Goal: Task Accomplishment & Management: Manage account settings

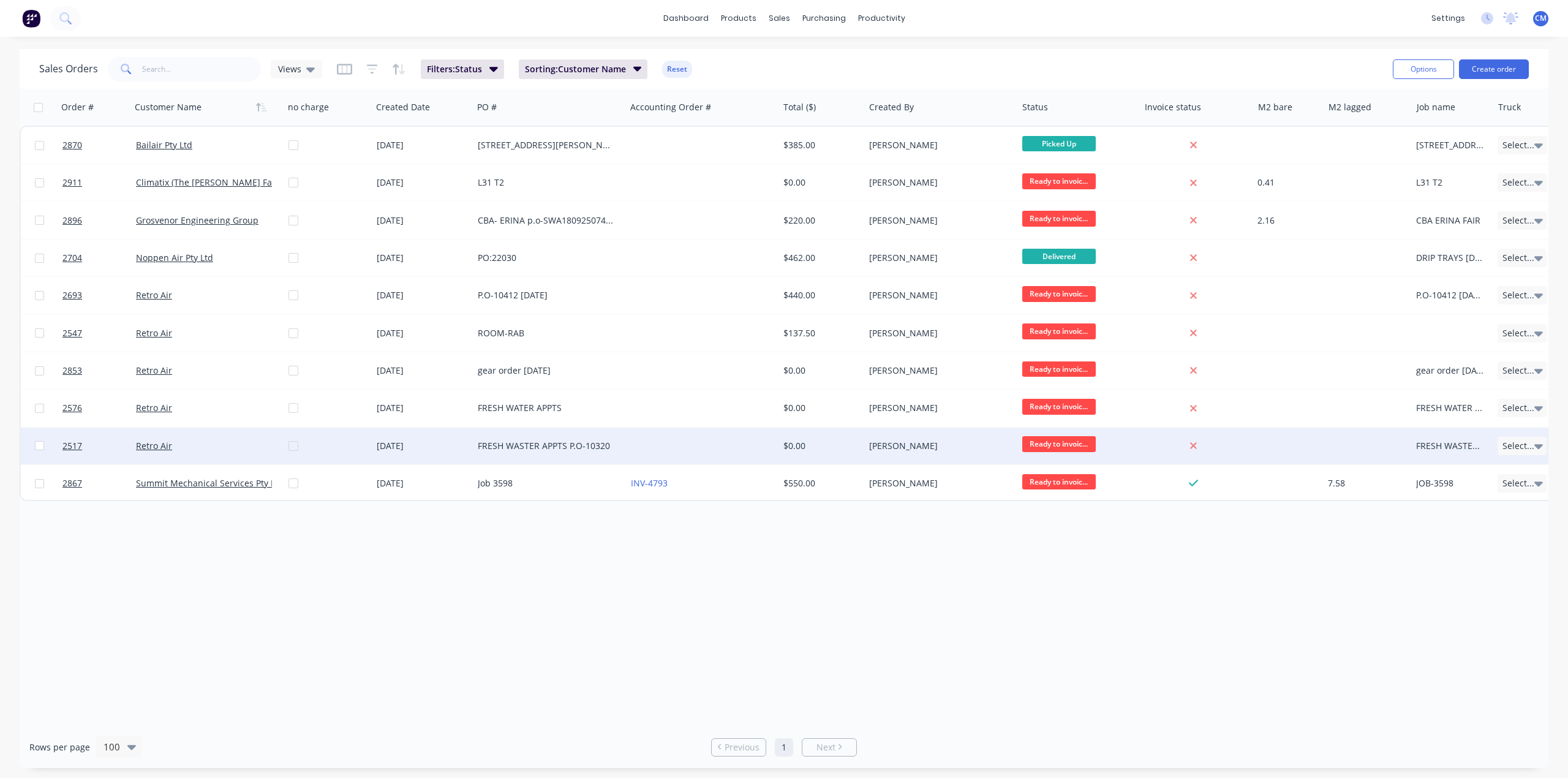
click at [501, 447] on div "FRESH WASTER APPTS P.O-10320" at bounding box center [546, 446] width 136 height 13
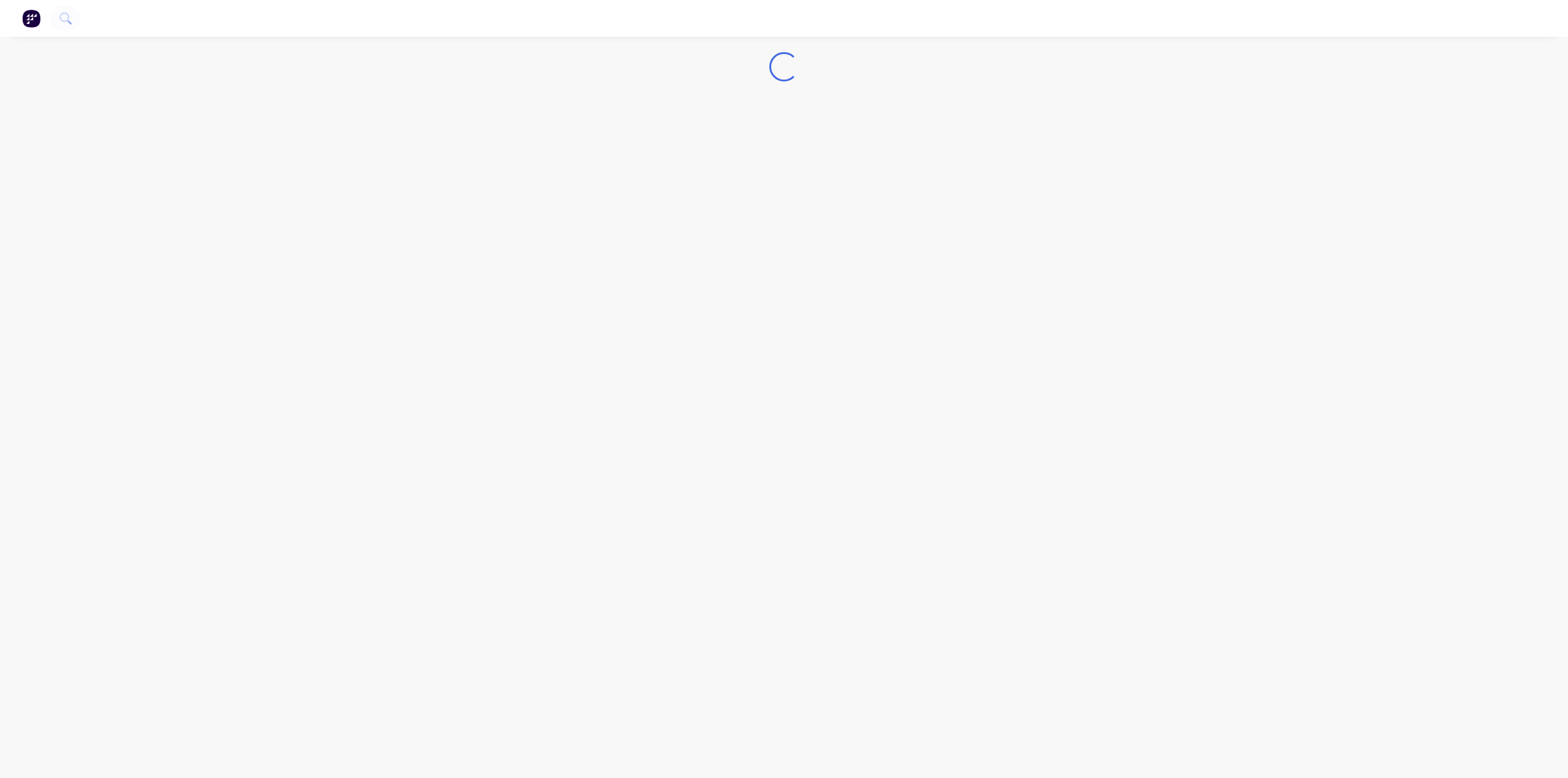
click at [501, 447] on div "Loading..." at bounding box center [784, 389] width 1568 height 778
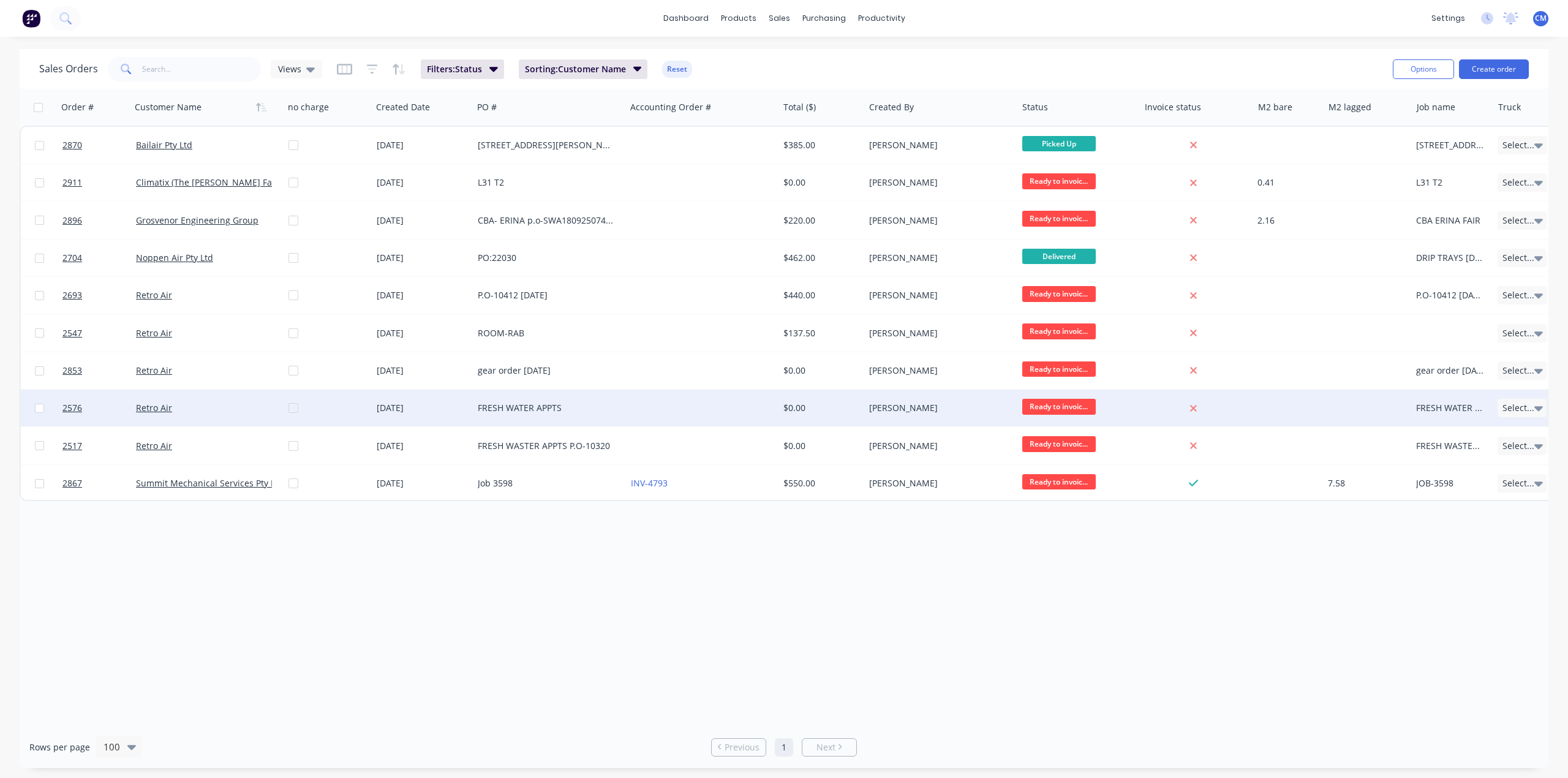
click at [495, 405] on div "FRESH WATER APPTS" at bounding box center [546, 408] width 136 height 13
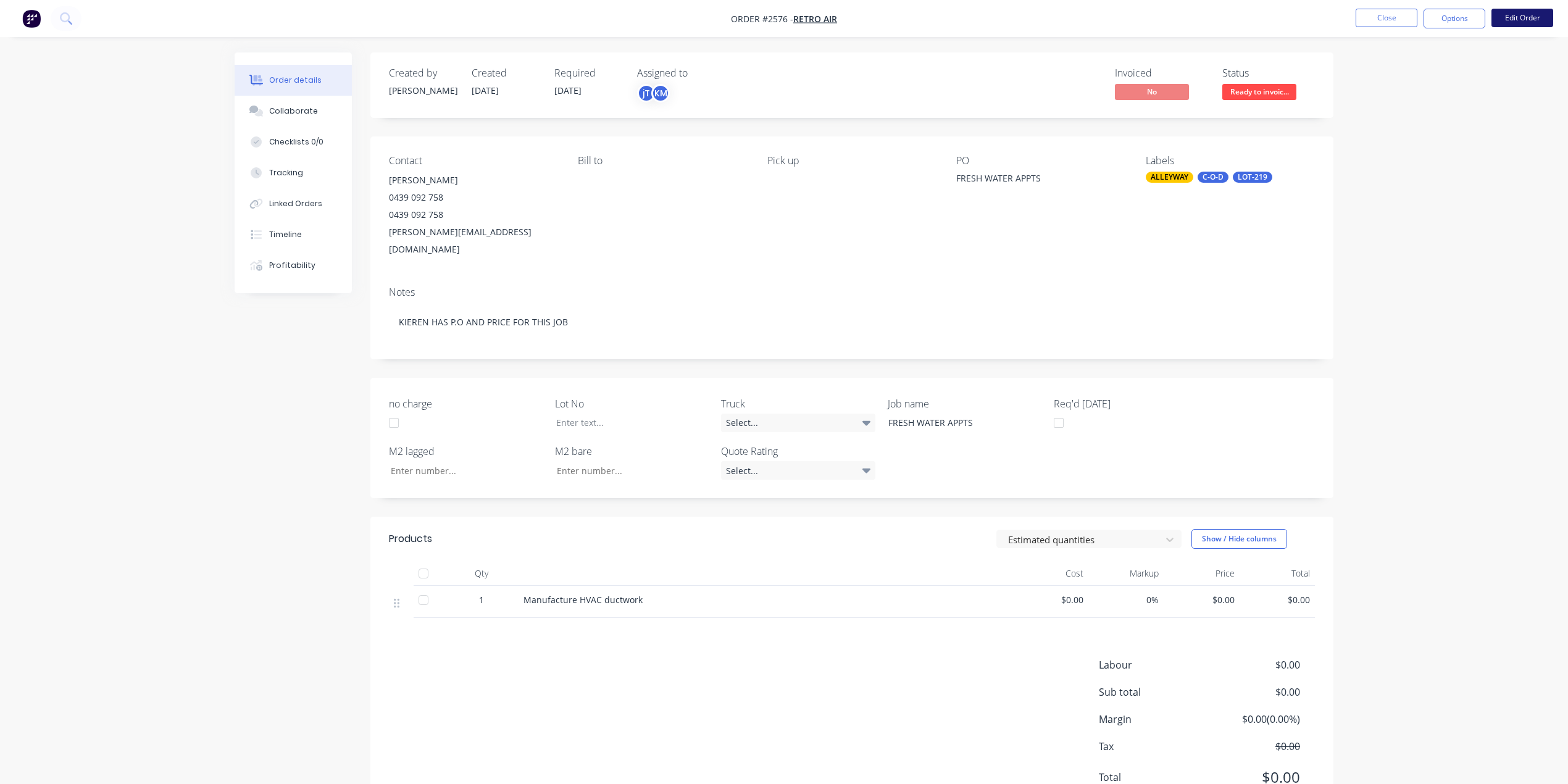
click at [1524, 14] on button "Edit Order" at bounding box center [1522, 18] width 62 height 19
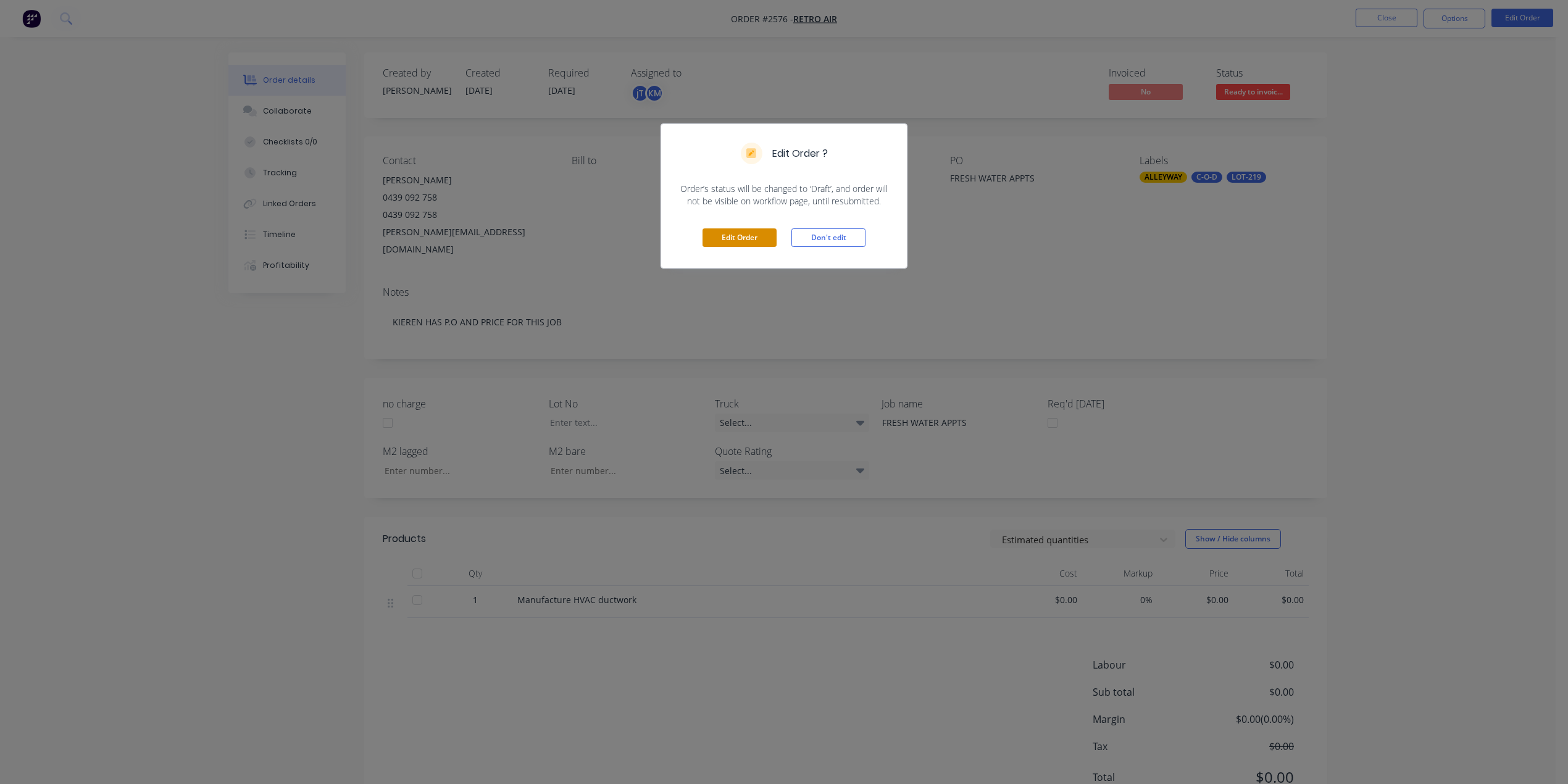
click at [739, 239] on button "Edit Order" at bounding box center [740, 238] width 74 height 19
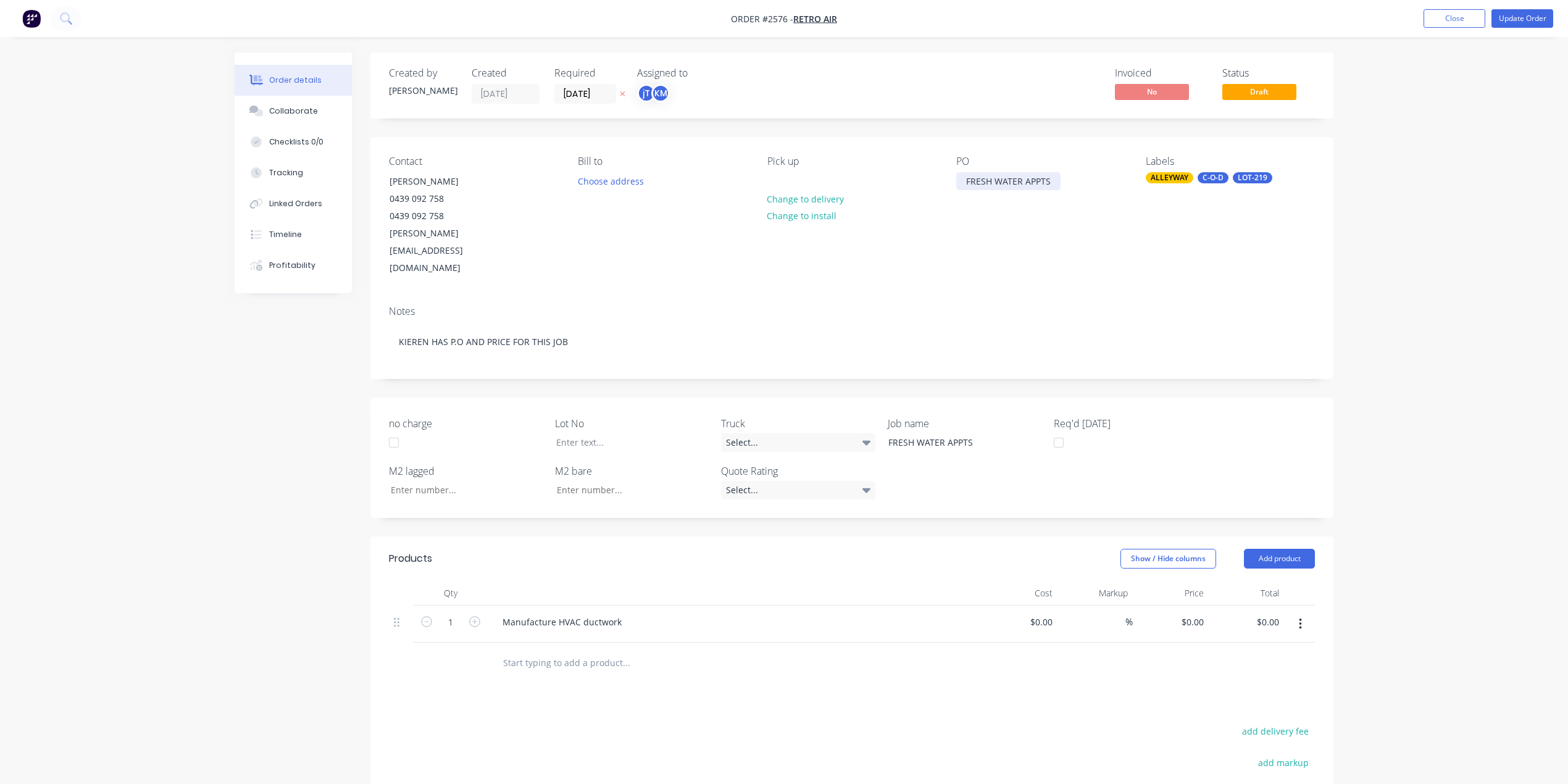
drag, startPoint x: 966, startPoint y: 178, endPoint x: 989, endPoint y: 188, distance: 25.1
click at [966, 178] on div "FRESH WATER APPTS" at bounding box center [1008, 181] width 104 height 18
click at [1035, 606] on div "0 $0.00" at bounding box center [1020, 625] width 76 height 38
type input "$0.00"
click at [1198, 613] on input "0" at bounding box center [1194, 622] width 29 height 18
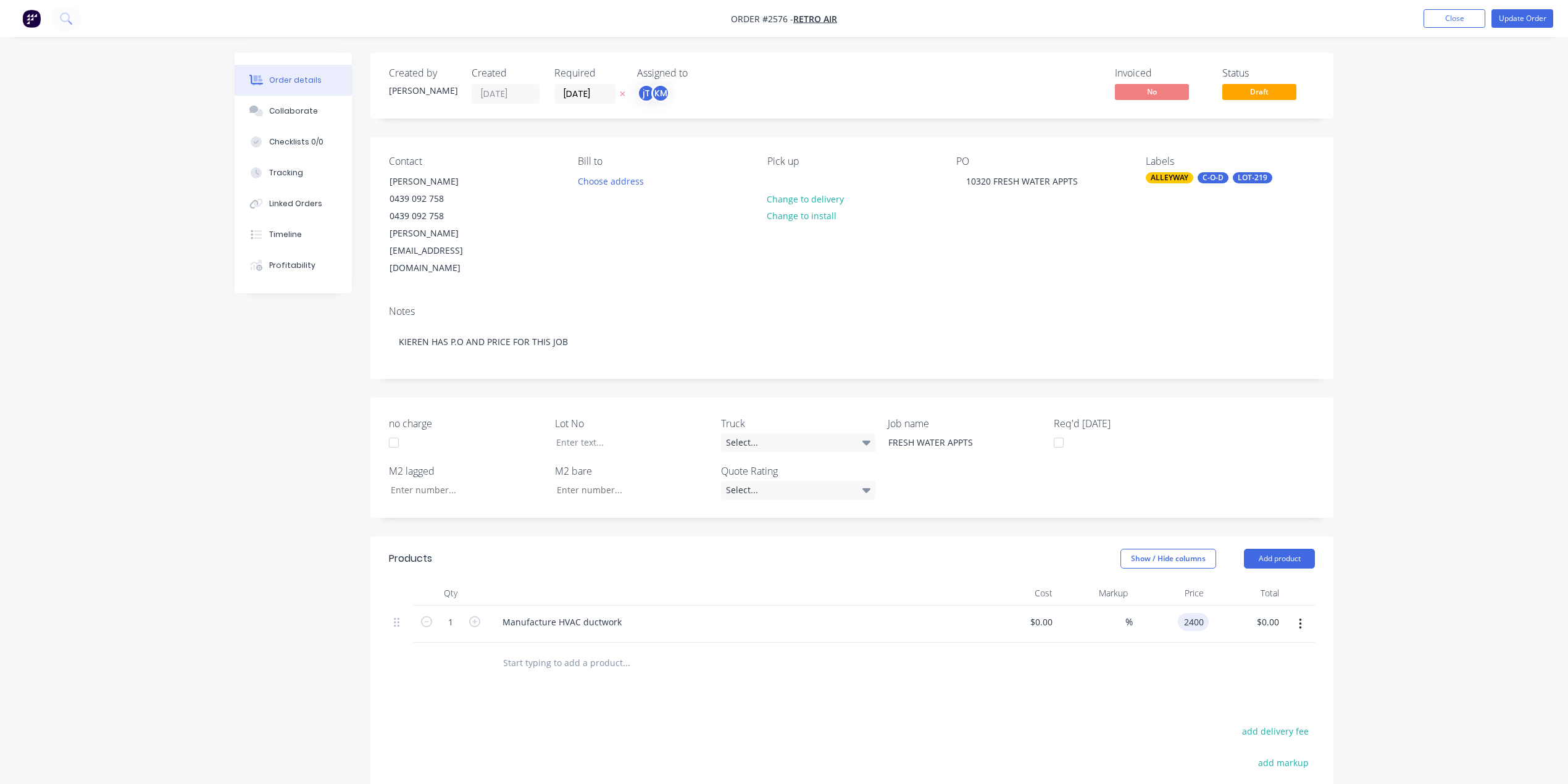
type input "$2,400.00"
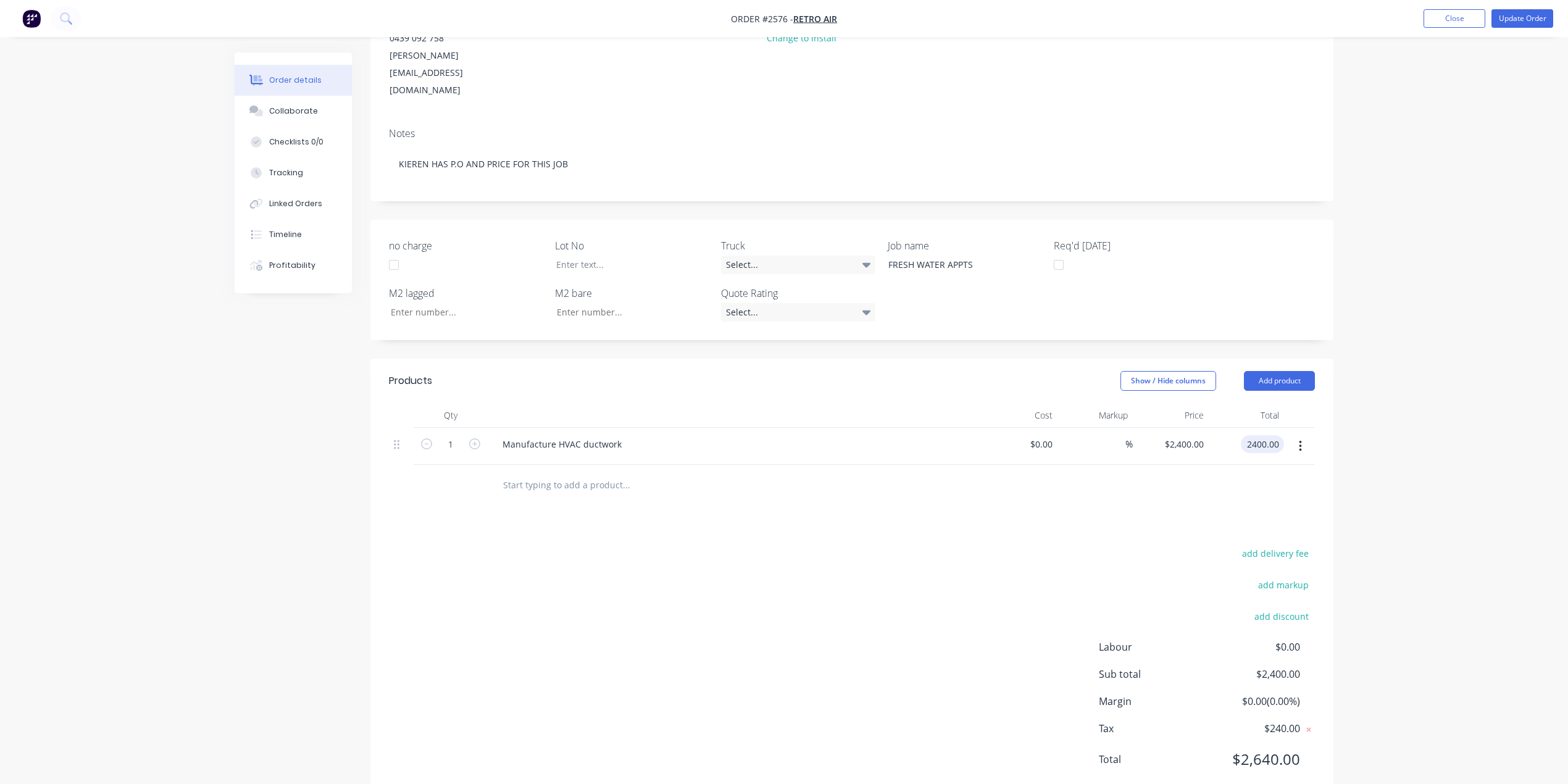
scroll to position [181, 0]
type input "$2,400.00"
click at [1525, 19] on button "Update Order" at bounding box center [1522, 18] width 62 height 19
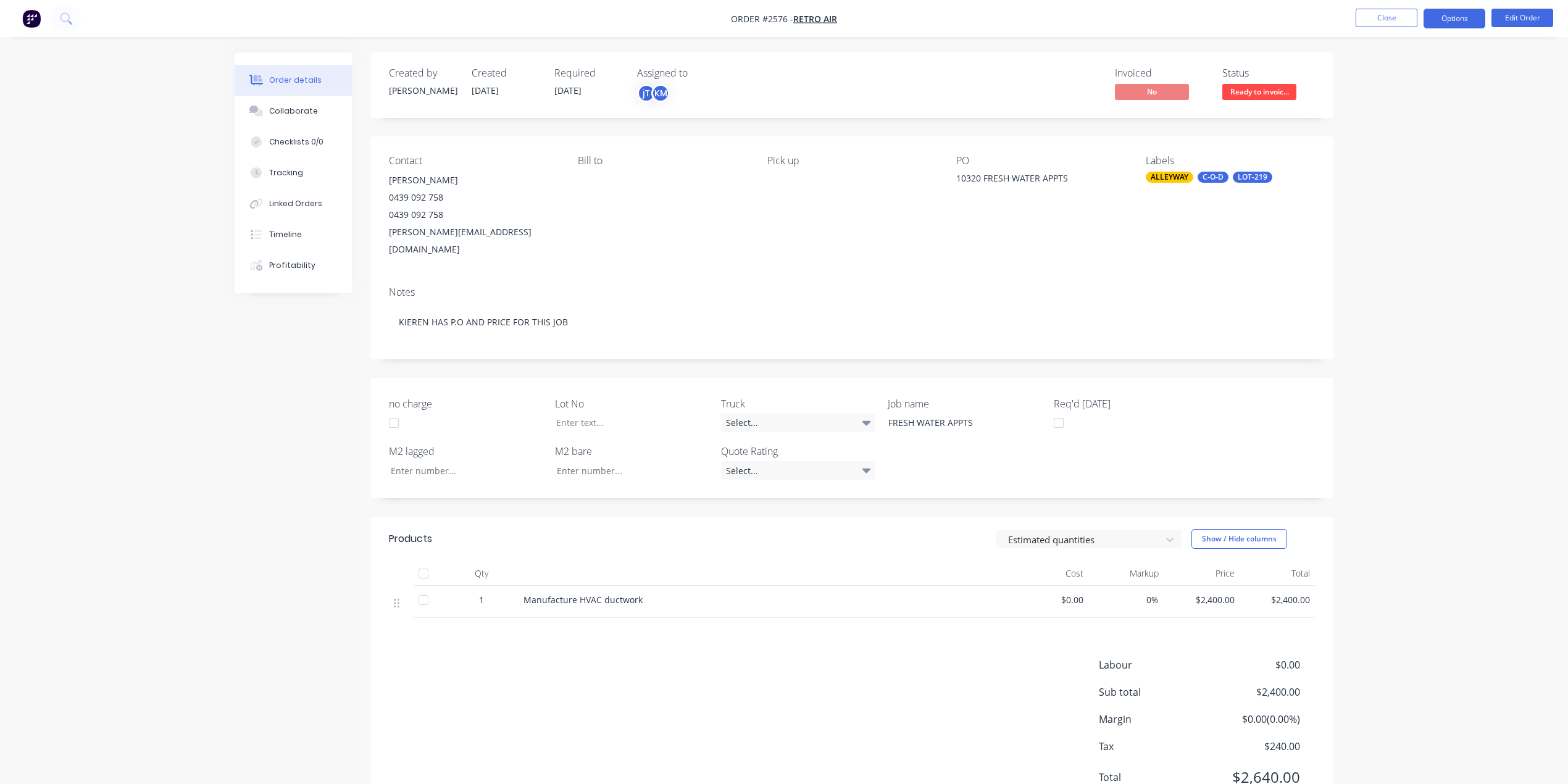
click at [1464, 18] on button "Options" at bounding box center [1455, 19] width 62 height 20
click at [1394, 75] on div "Invoice" at bounding box center [1418, 75] width 113 height 18
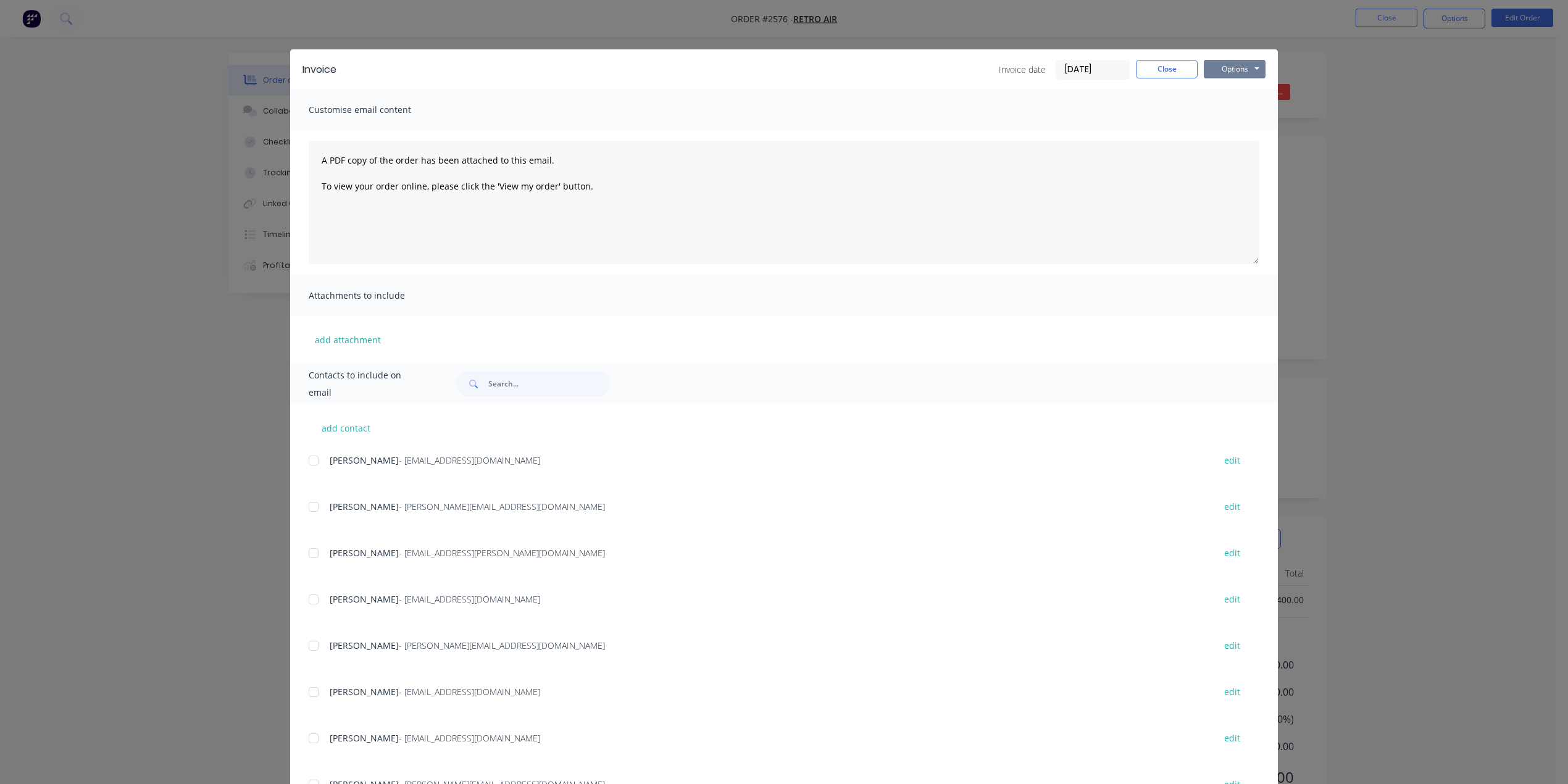
click at [1238, 66] on button "Options" at bounding box center [1235, 69] width 62 height 19
click at [1226, 104] on button "Print" at bounding box center [1244, 111] width 79 height 21
click at [1153, 72] on button "Close" at bounding box center [1167, 69] width 62 height 19
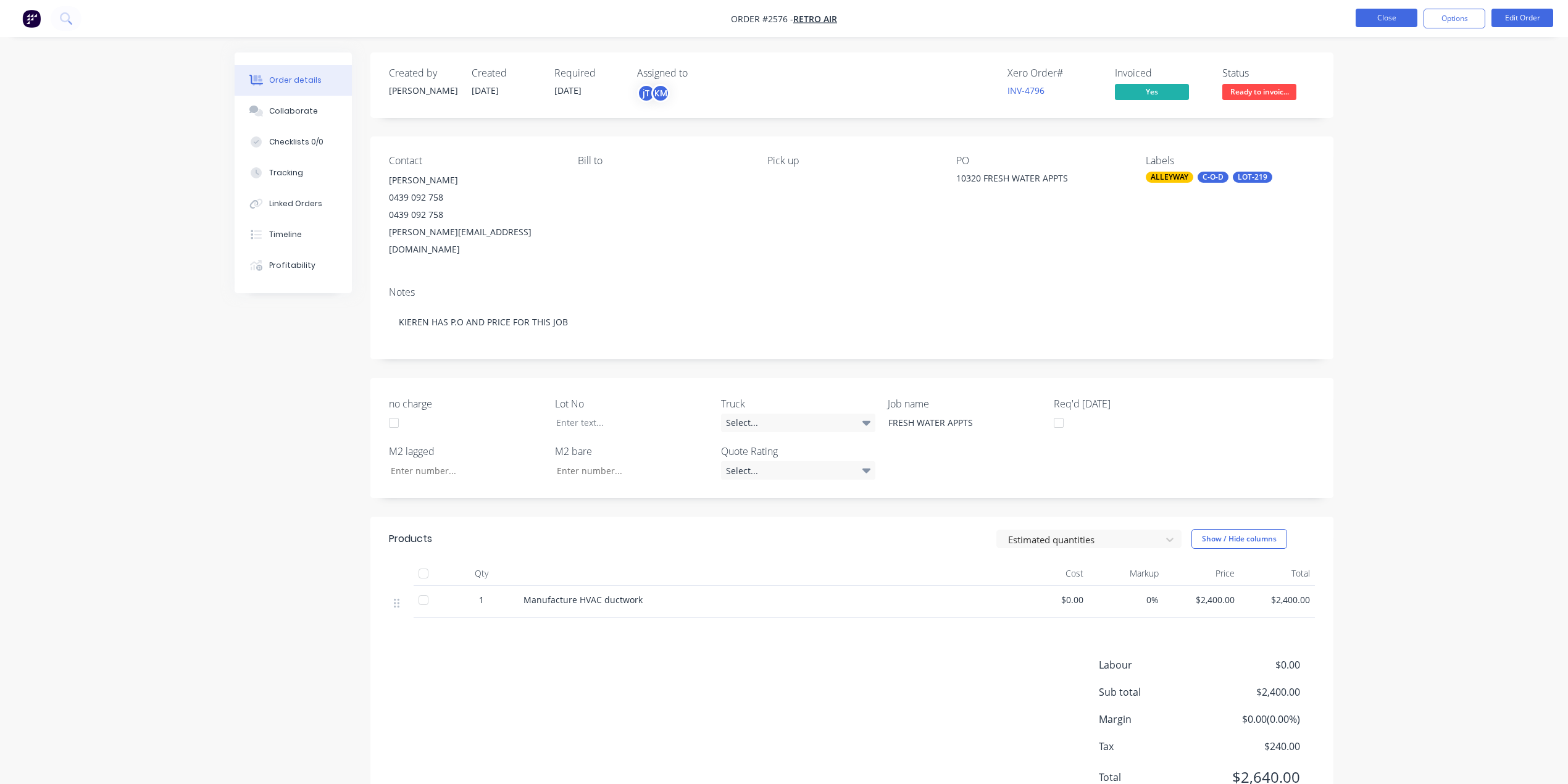
click at [1397, 14] on button "Close" at bounding box center [1386, 18] width 62 height 19
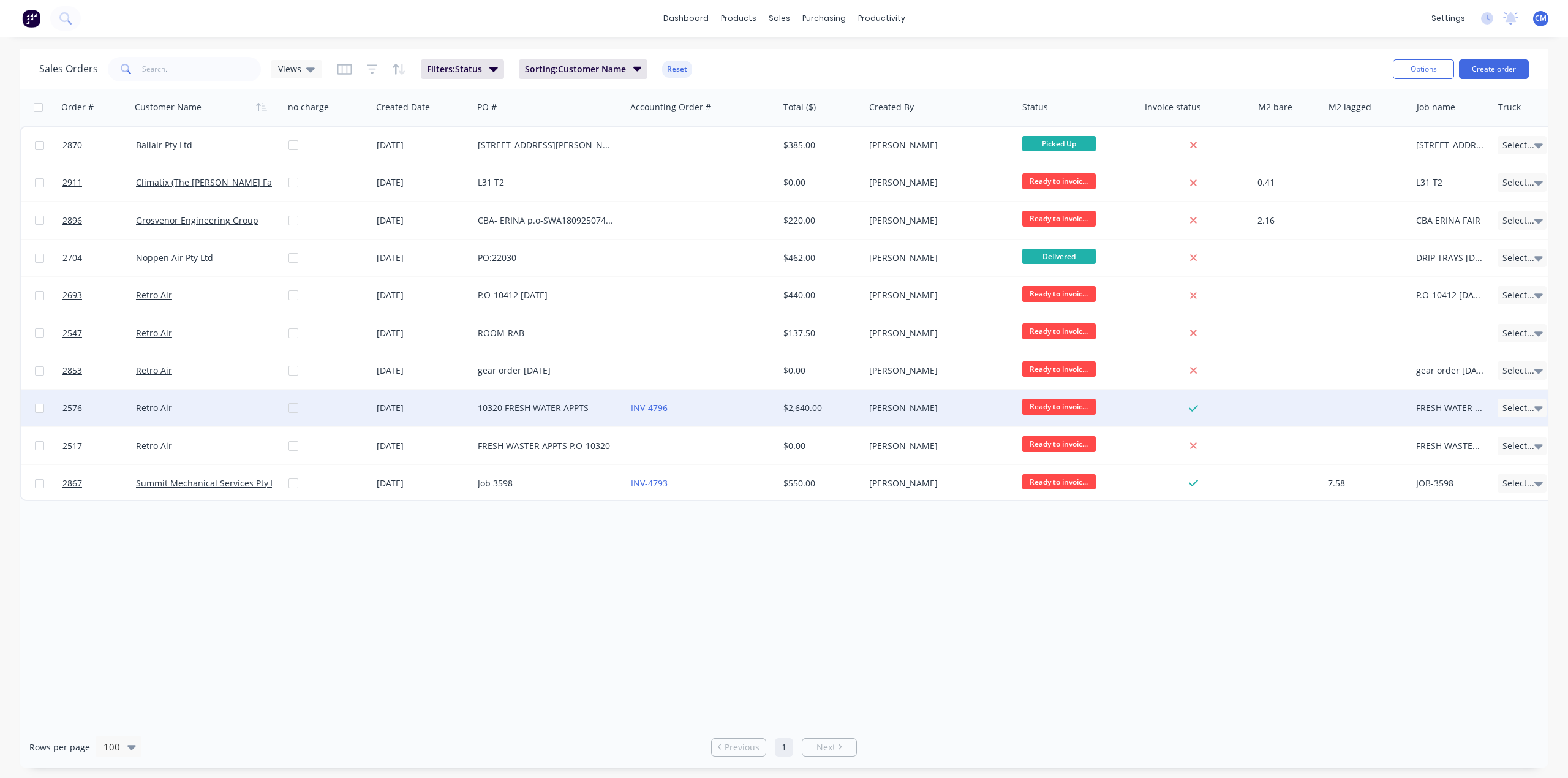
click at [39, 407] on input "checkbox" at bounding box center [39, 408] width 9 height 9
checkbox input "true"
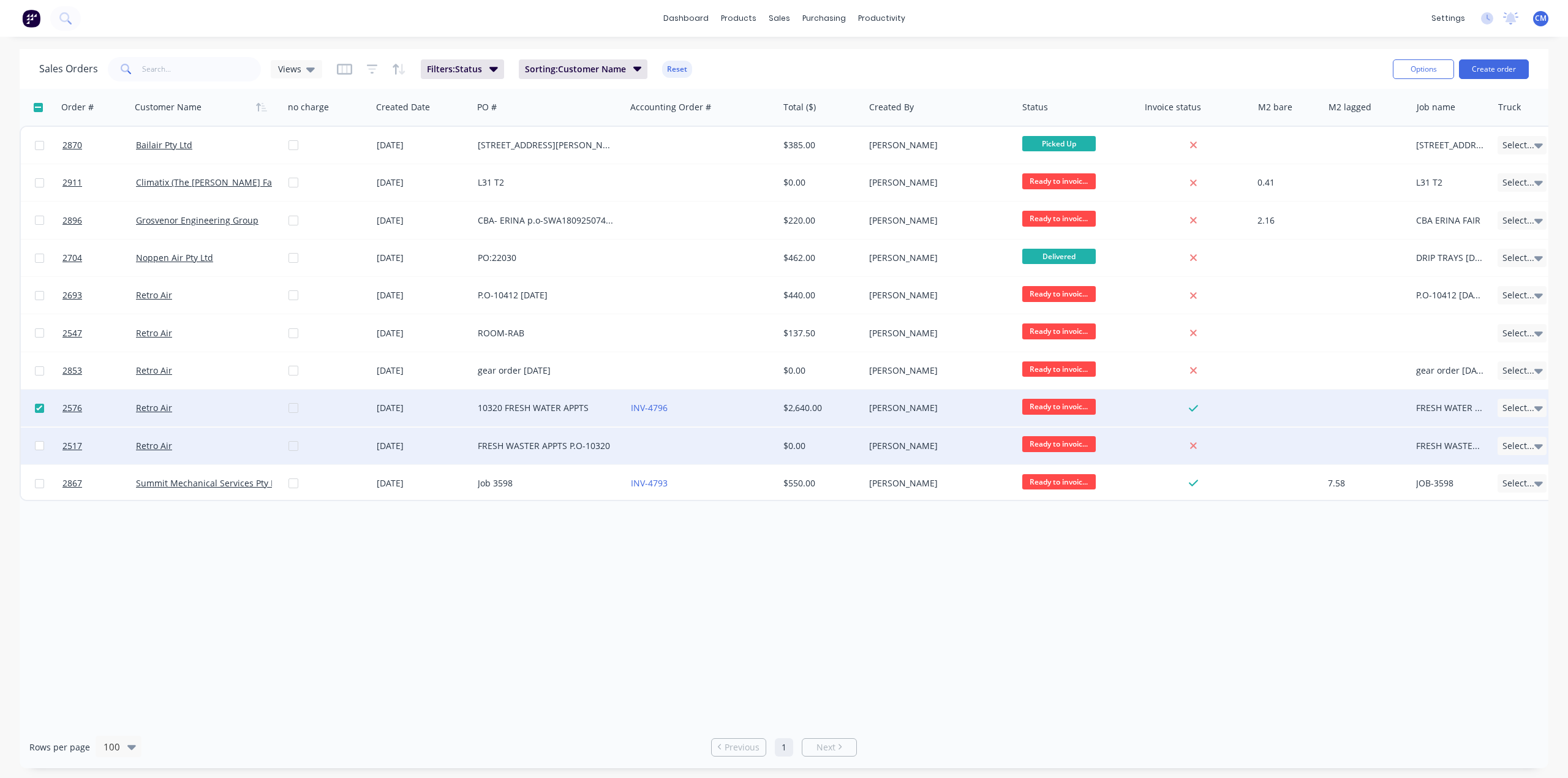
click at [39, 444] on input "checkbox" at bounding box center [39, 446] width 9 height 9
checkbox input "true"
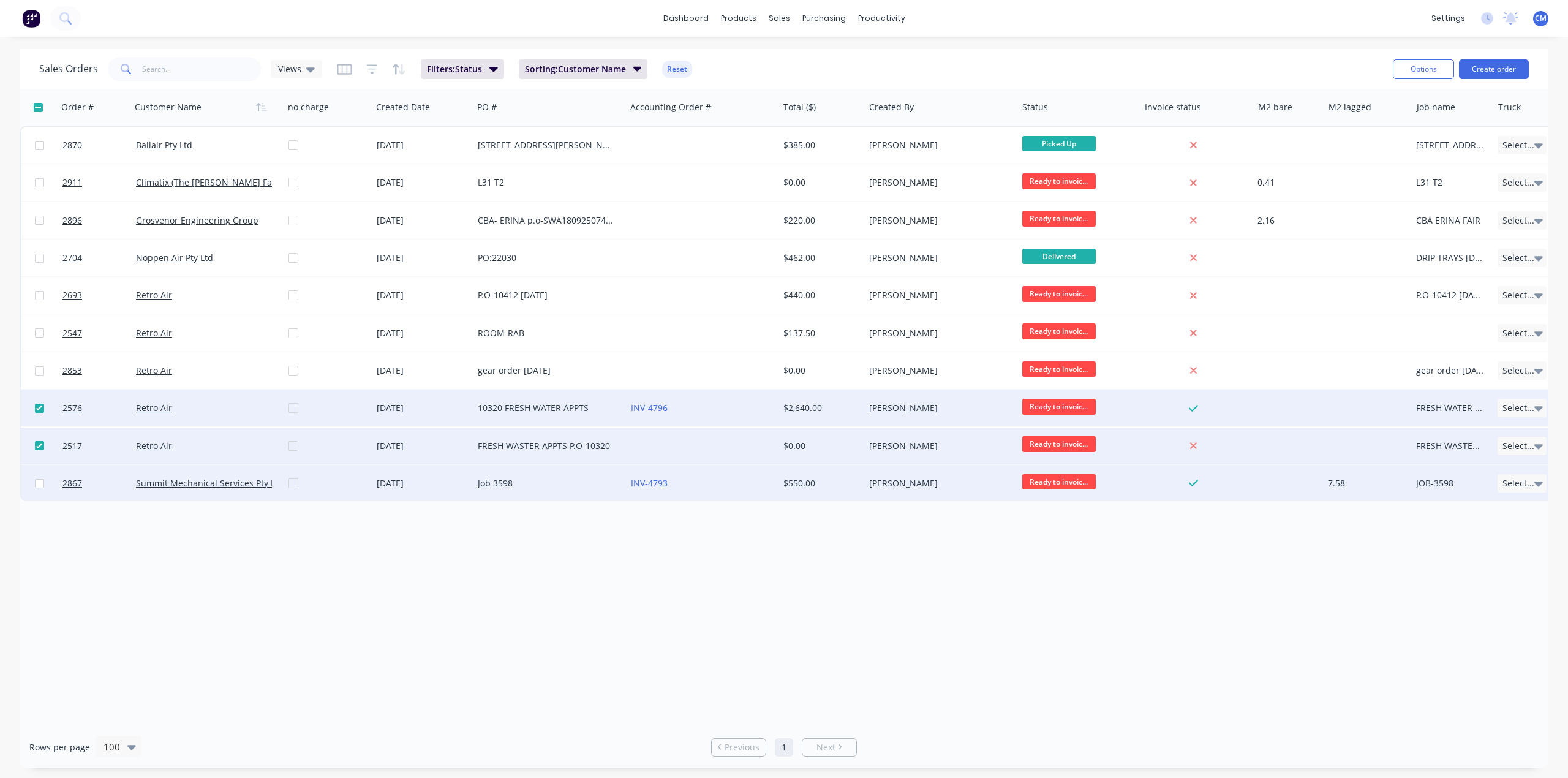
click at [39, 485] on input "checkbox" at bounding box center [39, 483] width 9 height 9
checkbox input "true"
click at [1417, 69] on button "Options" at bounding box center [1423, 70] width 62 height 20
click at [1358, 121] on div "Archive" at bounding box center [1387, 125] width 113 height 18
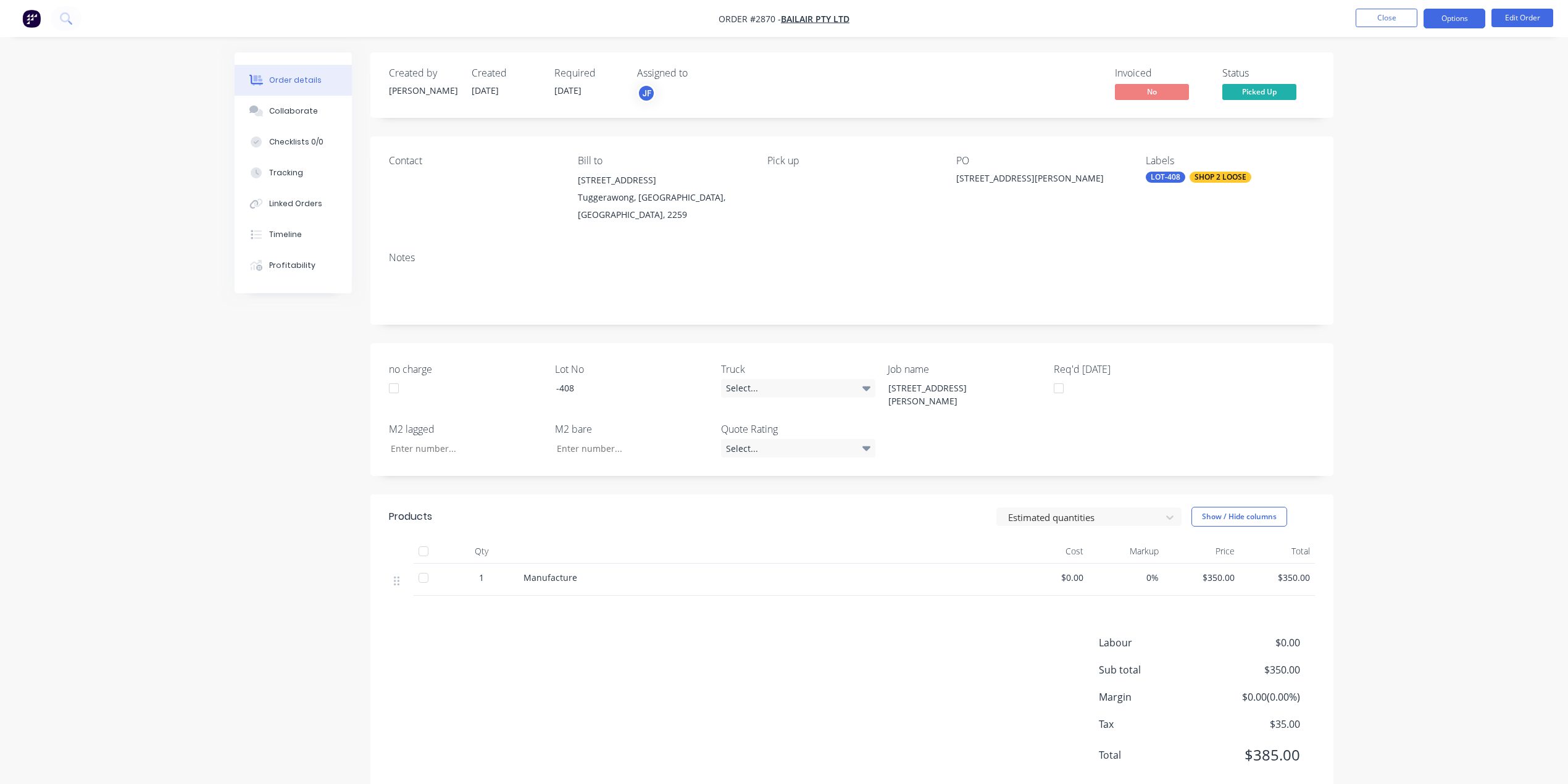
click at [1461, 23] on button "Options" at bounding box center [1455, 19] width 62 height 20
click at [1376, 72] on div "Invoice" at bounding box center [1418, 75] width 113 height 18
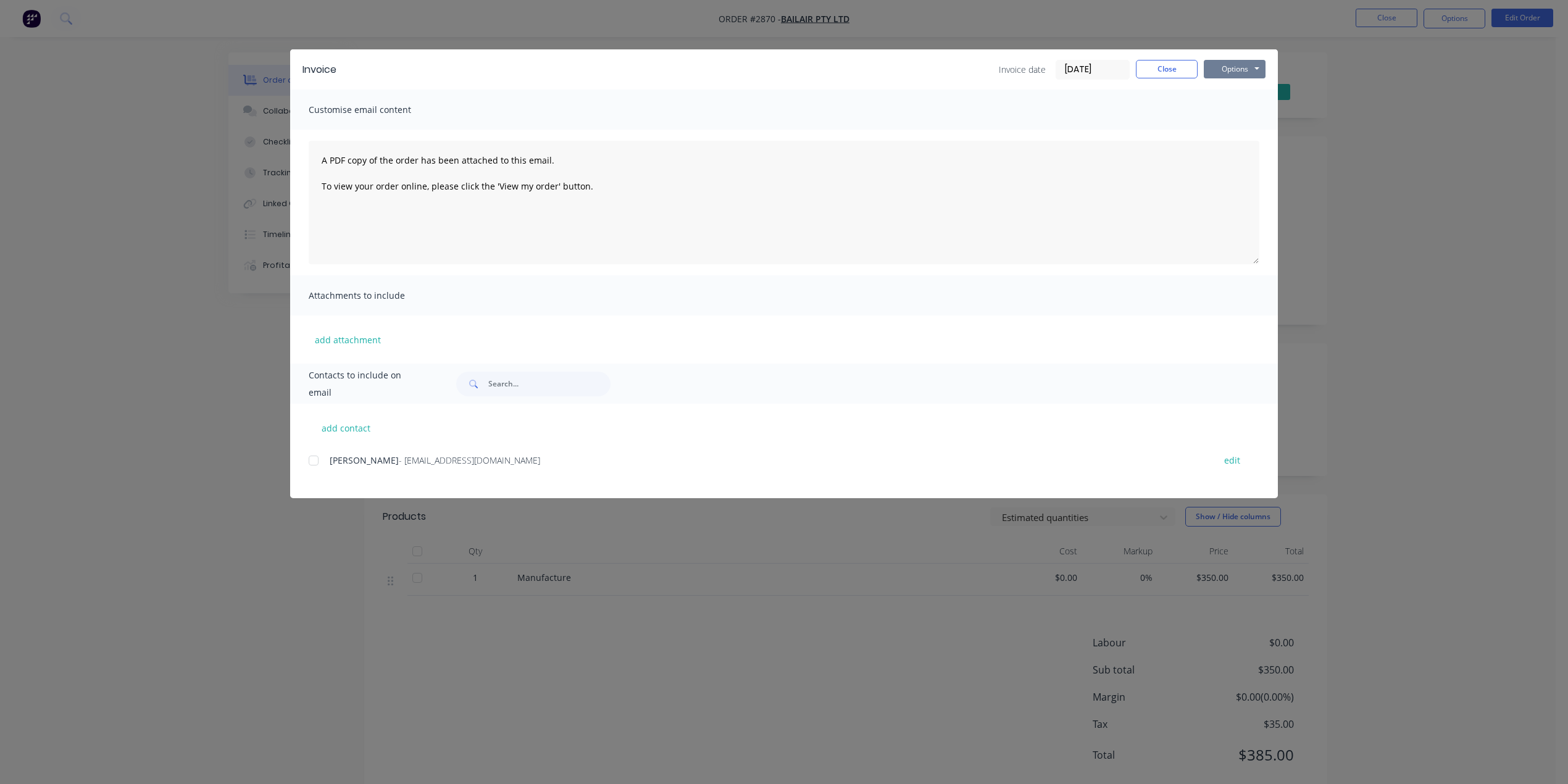
click at [1245, 67] on button "Options" at bounding box center [1235, 69] width 62 height 19
click at [1248, 109] on button "Print" at bounding box center [1244, 111] width 79 height 21
click at [1168, 64] on button "Close" at bounding box center [1167, 69] width 62 height 19
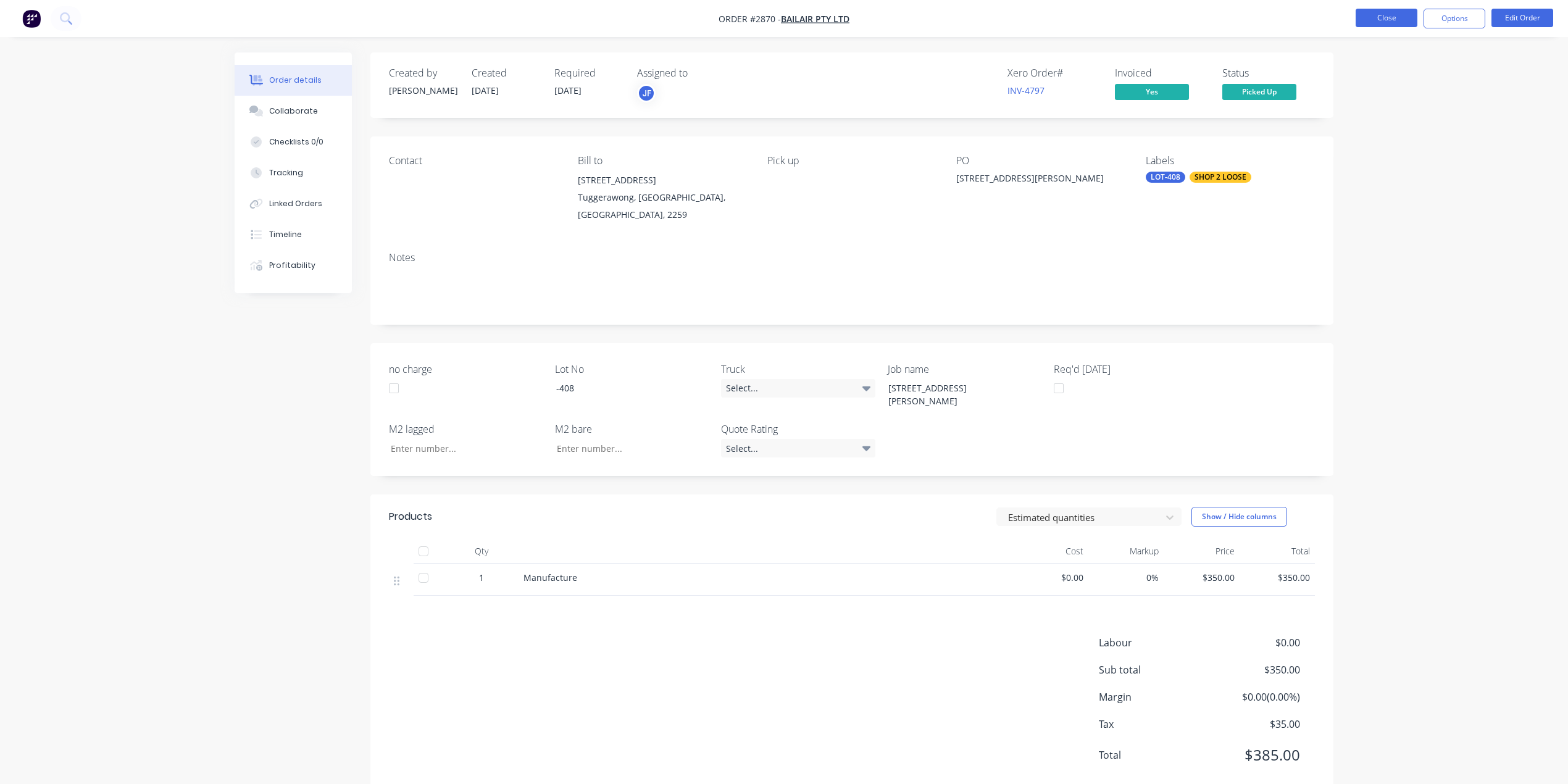
click at [1397, 21] on button "Close" at bounding box center [1386, 18] width 62 height 19
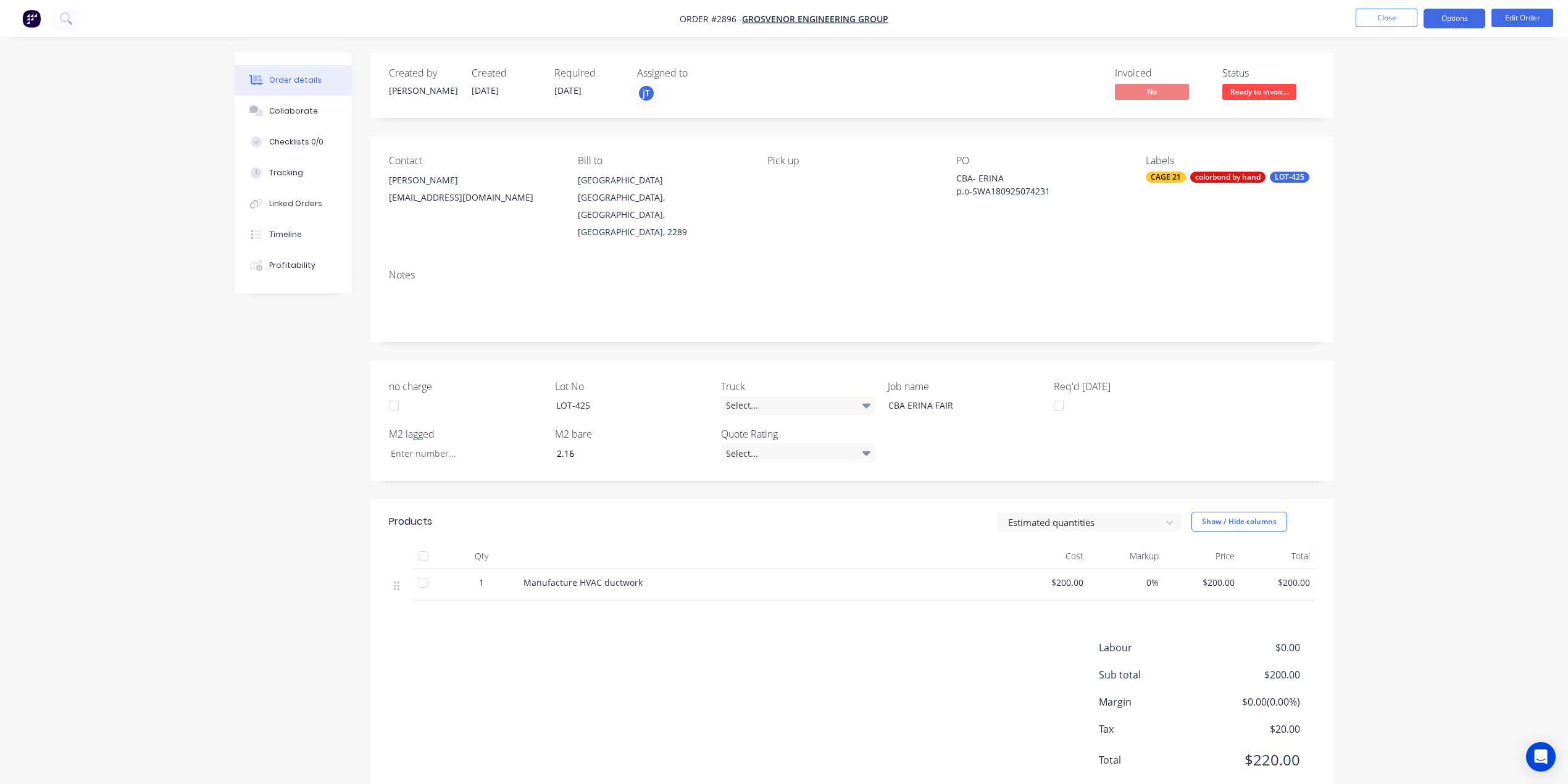
click at [1450, 20] on button "Options" at bounding box center [1455, 19] width 62 height 20
click at [1401, 77] on div "Invoice" at bounding box center [1418, 75] width 113 height 18
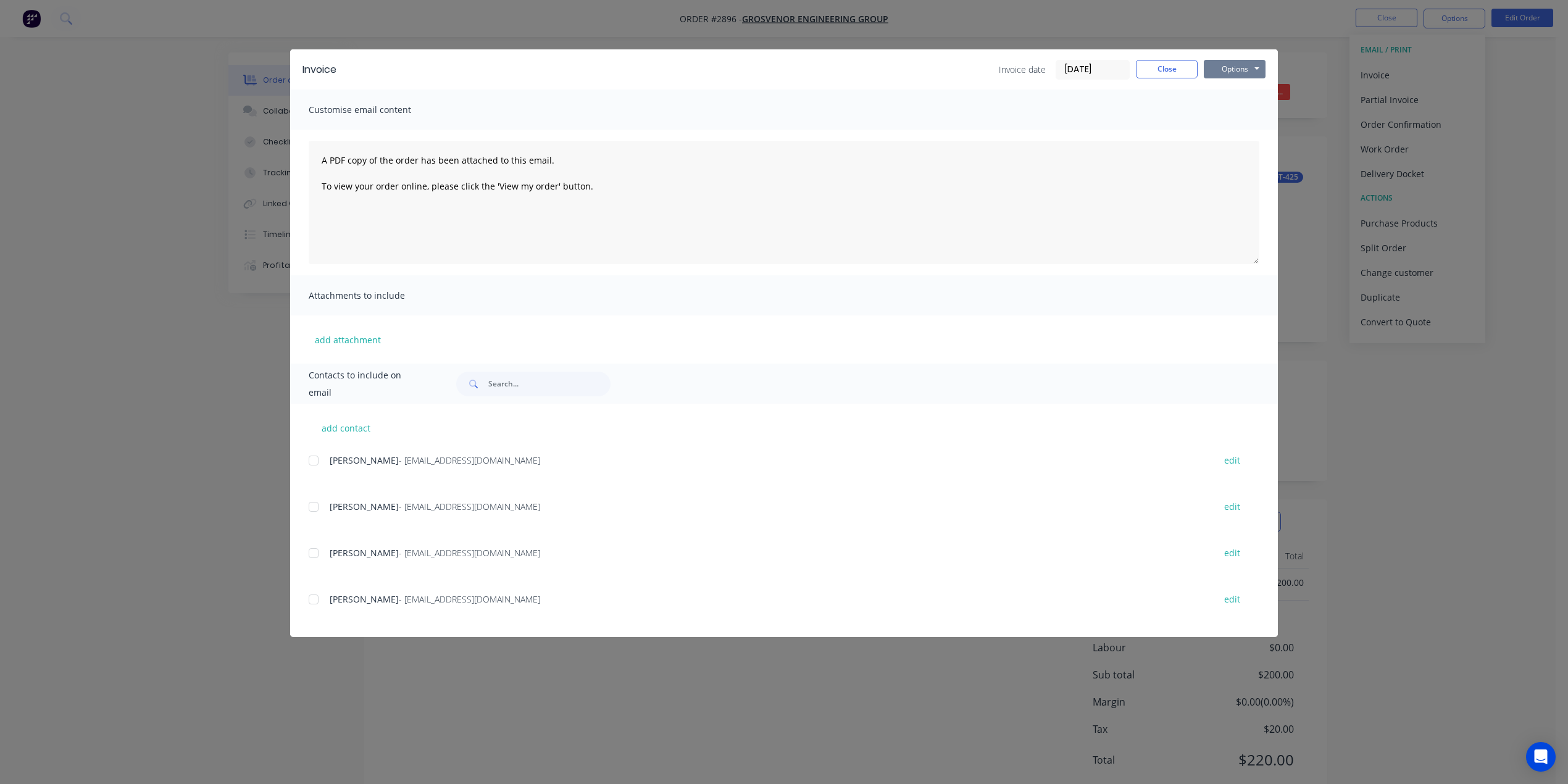
click at [1231, 66] on button "Options" at bounding box center [1235, 69] width 62 height 19
click at [1248, 104] on button "Print" at bounding box center [1244, 111] width 79 height 21
click at [1172, 75] on button "Close" at bounding box center [1167, 69] width 62 height 19
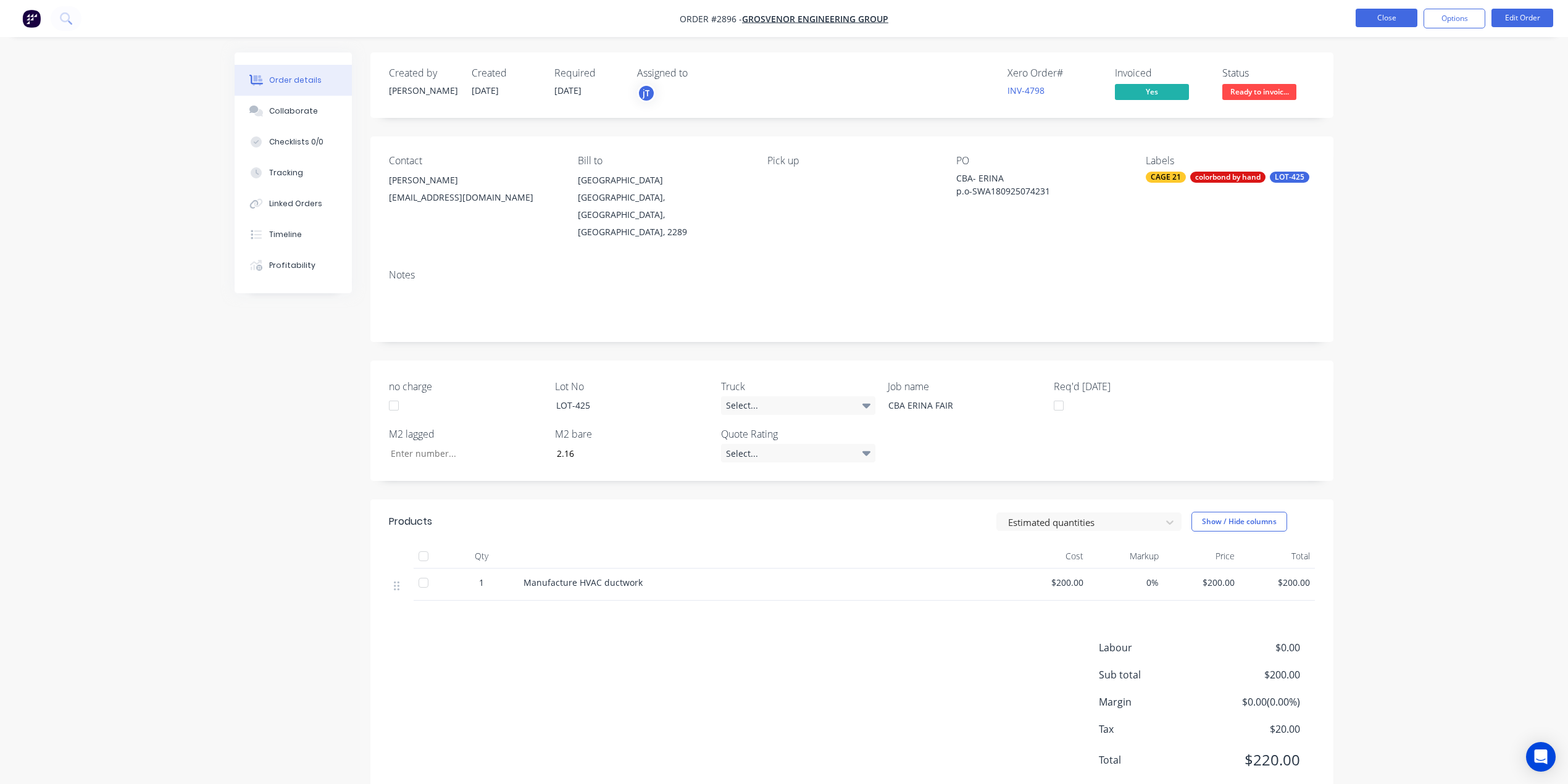
click at [1377, 15] on button "Close" at bounding box center [1386, 18] width 62 height 19
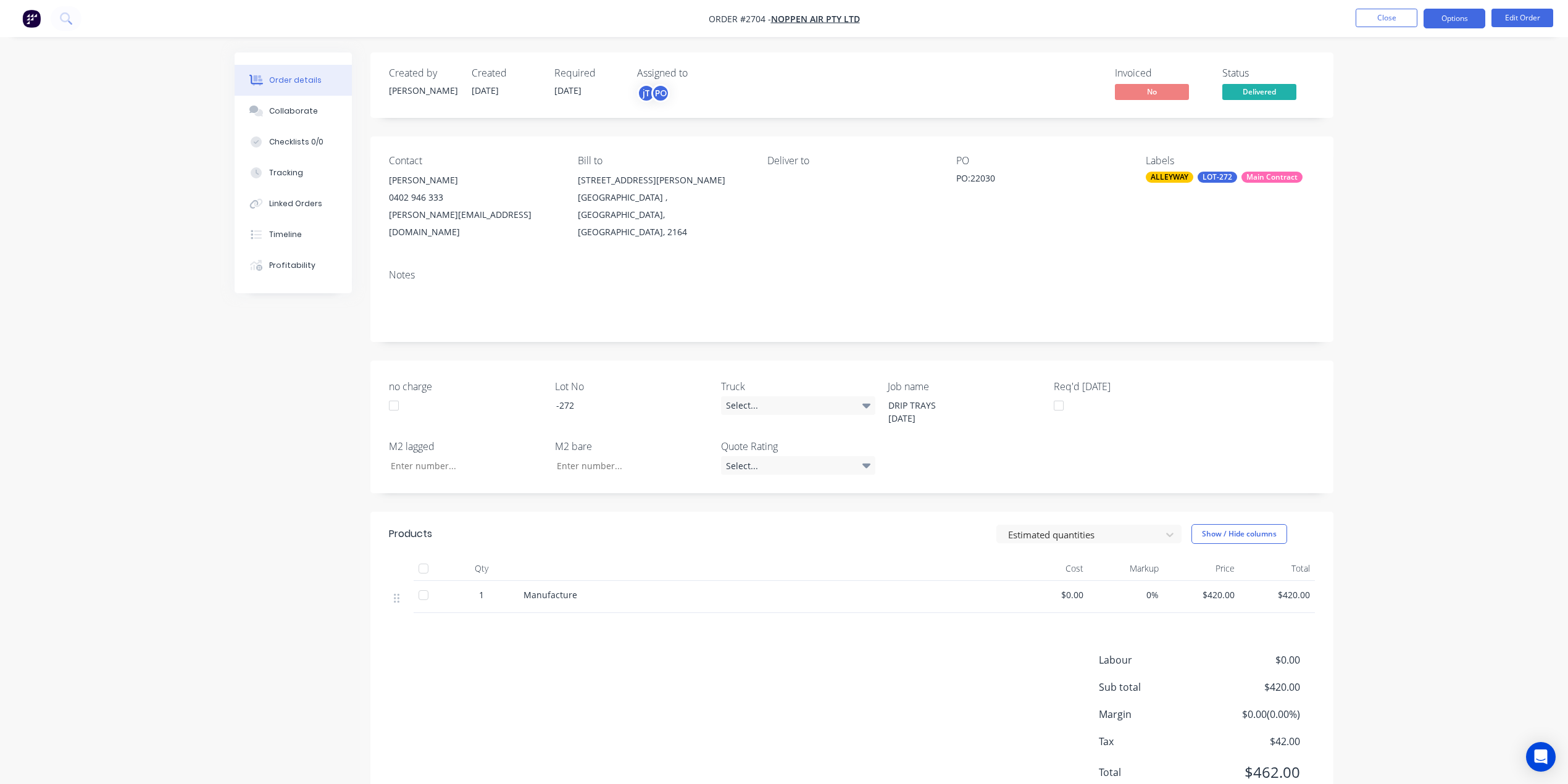
click at [1447, 23] on button "Options" at bounding box center [1455, 19] width 62 height 20
click at [1361, 79] on div "Invoice" at bounding box center [1418, 75] width 113 height 18
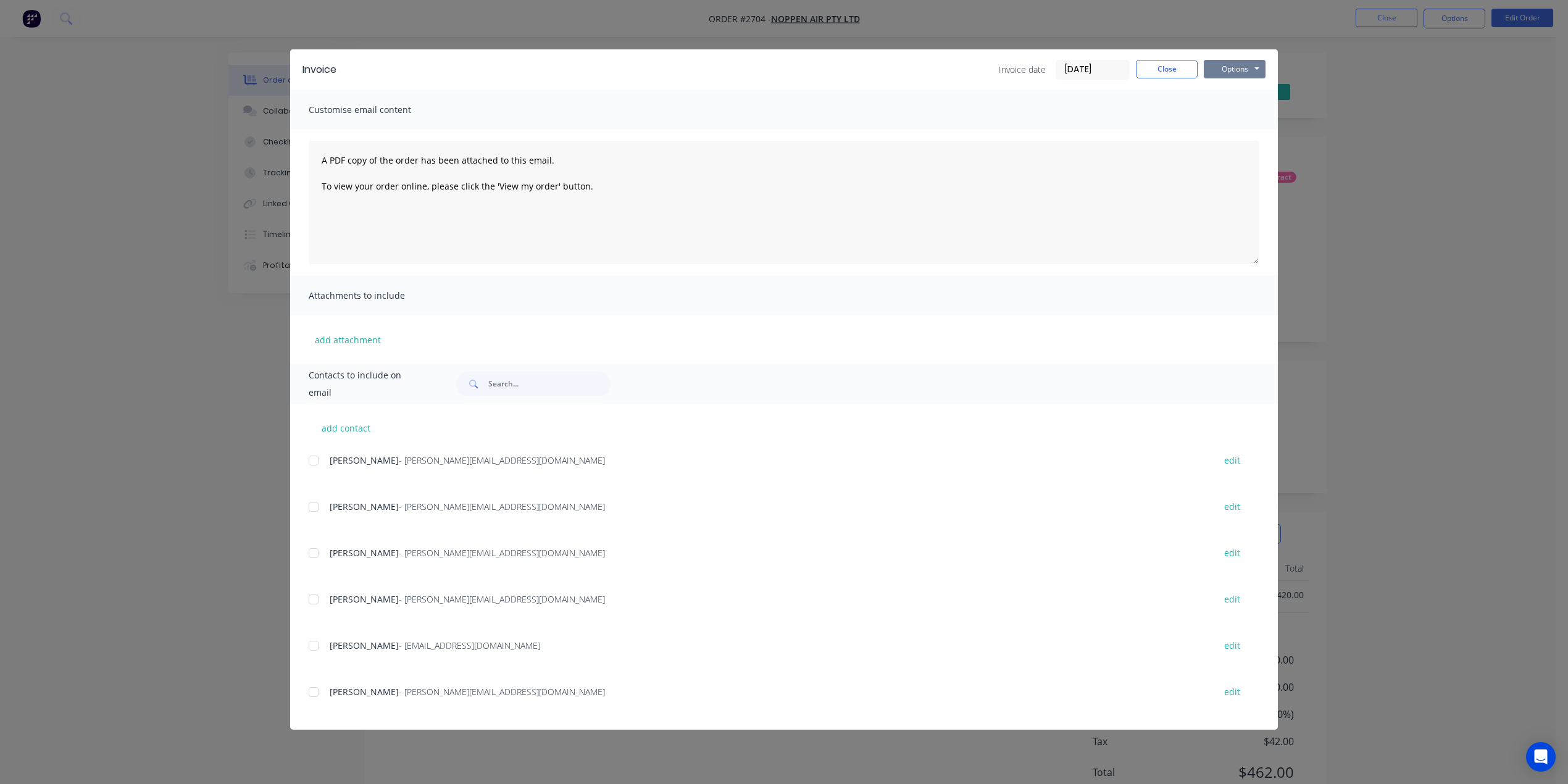
click at [1223, 68] on button "Options" at bounding box center [1235, 69] width 62 height 19
click at [1243, 105] on button "Print" at bounding box center [1244, 111] width 79 height 21
click at [1176, 70] on button "Close" at bounding box center [1167, 69] width 62 height 19
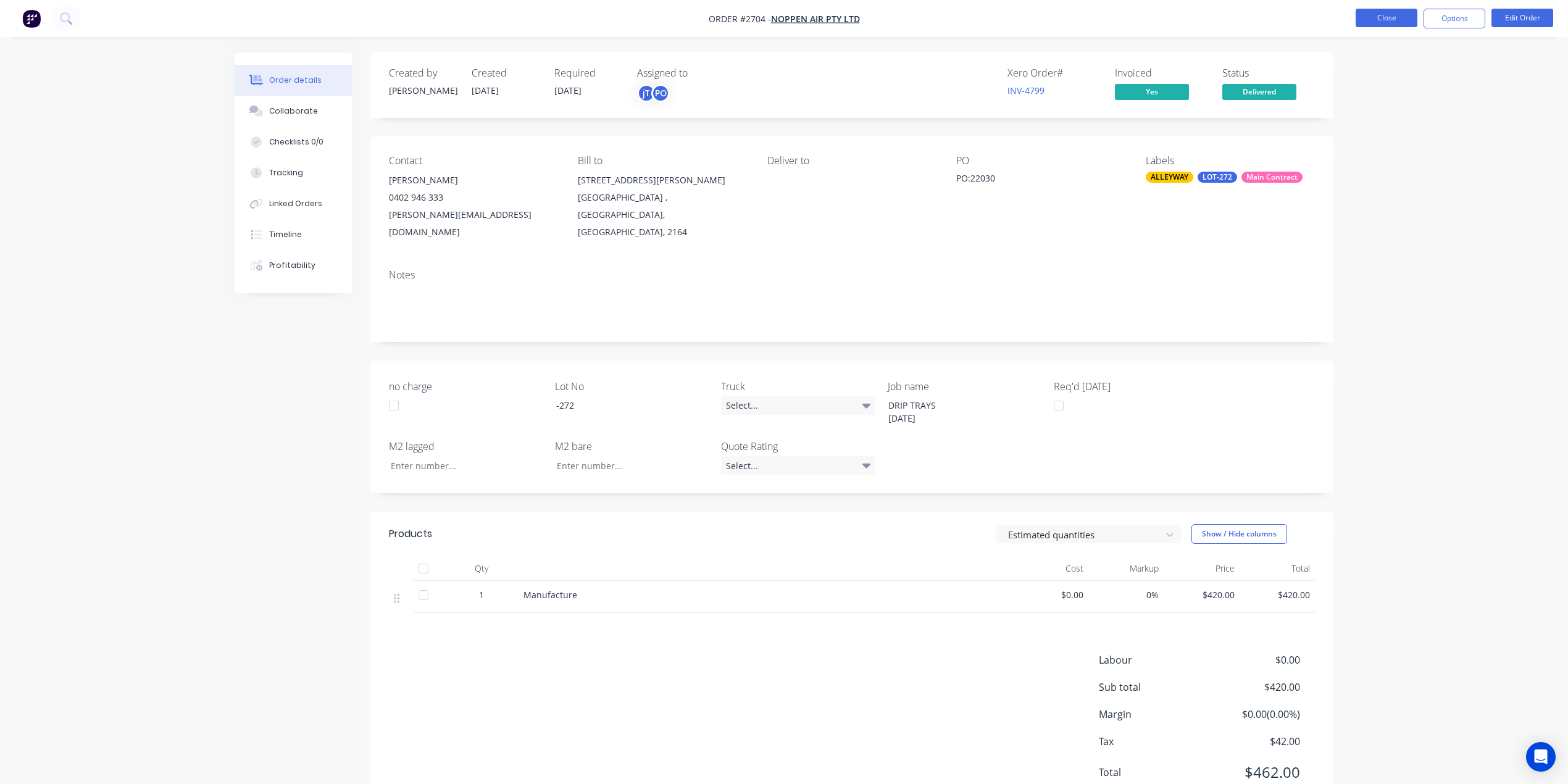
click at [1387, 19] on button "Close" at bounding box center [1386, 18] width 62 height 19
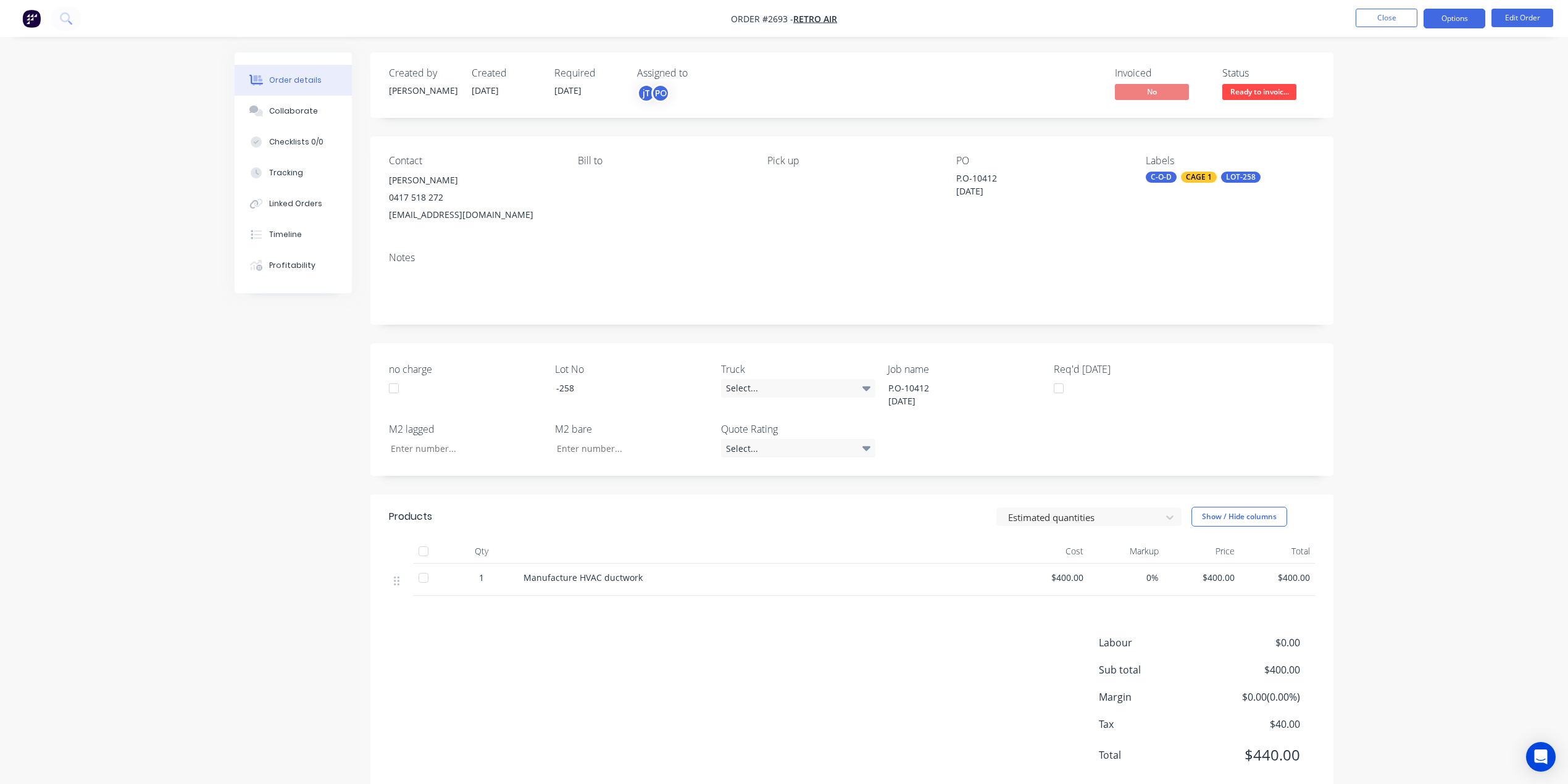
click at [1453, 17] on button "Options" at bounding box center [1455, 19] width 62 height 20
click at [1391, 77] on div "Invoice" at bounding box center [1418, 75] width 113 height 18
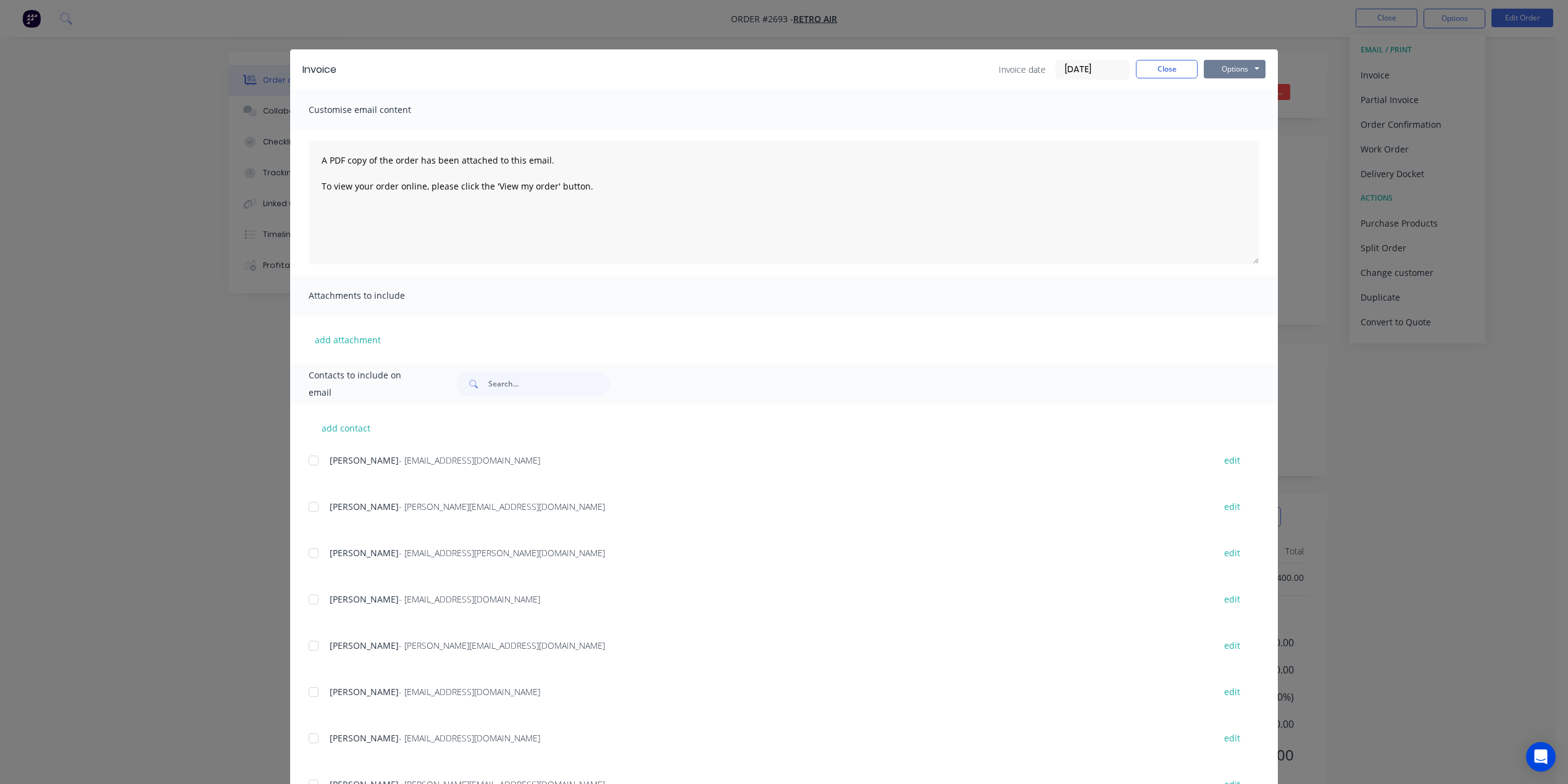
click at [1232, 65] on button "Options" at bounding box center [1235, 69] width 62 height 19
click at [1233, 111] on button "Print" at bounding box center [1244, 111] width 79 height 21
click at [1158, 68] on button "Close" at bounding box center [1167, 69] width 62 height 19
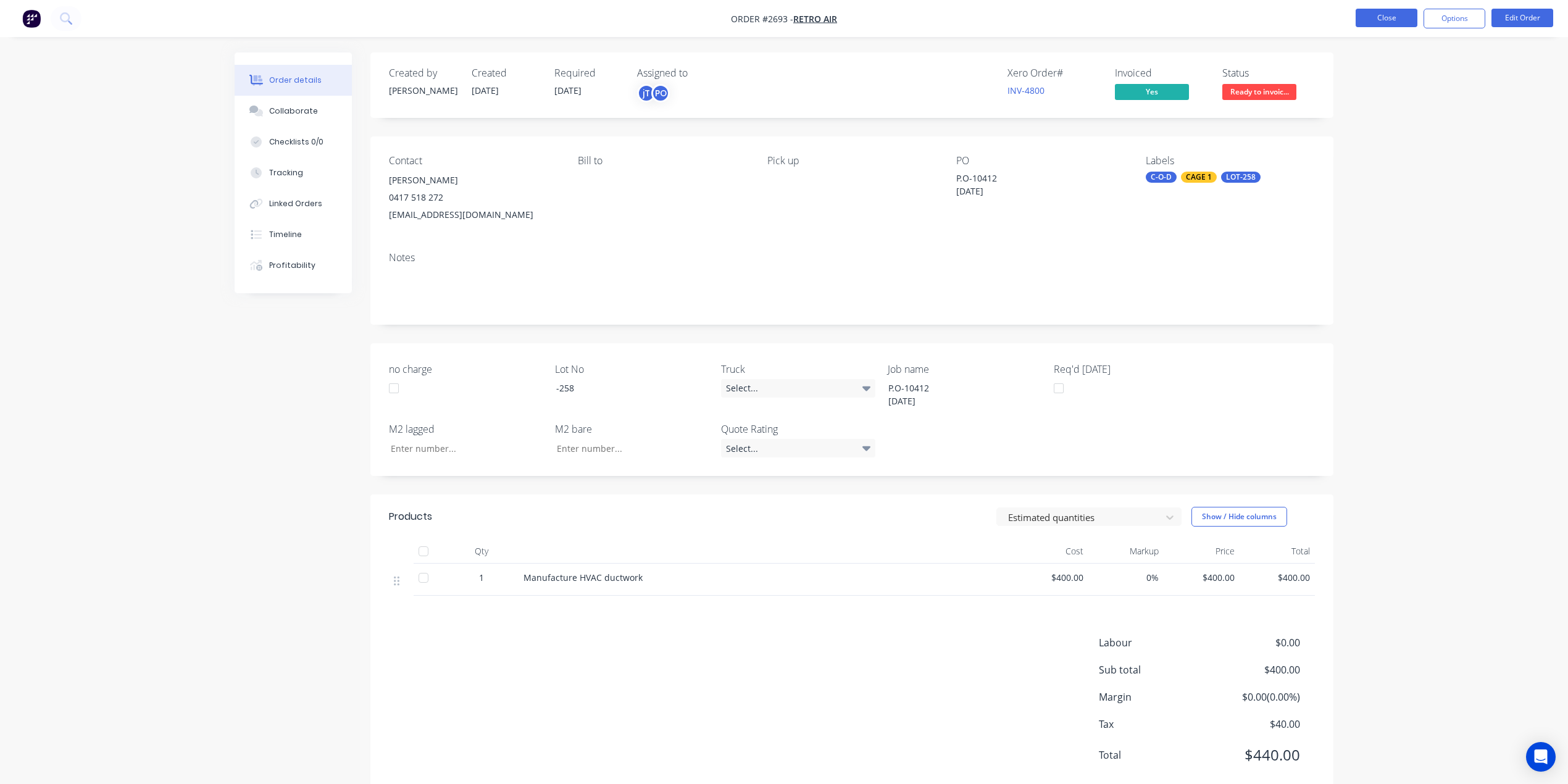
click at [1404, 15] on button "Close" at bounding box center [1386, 18] width 62 height 19
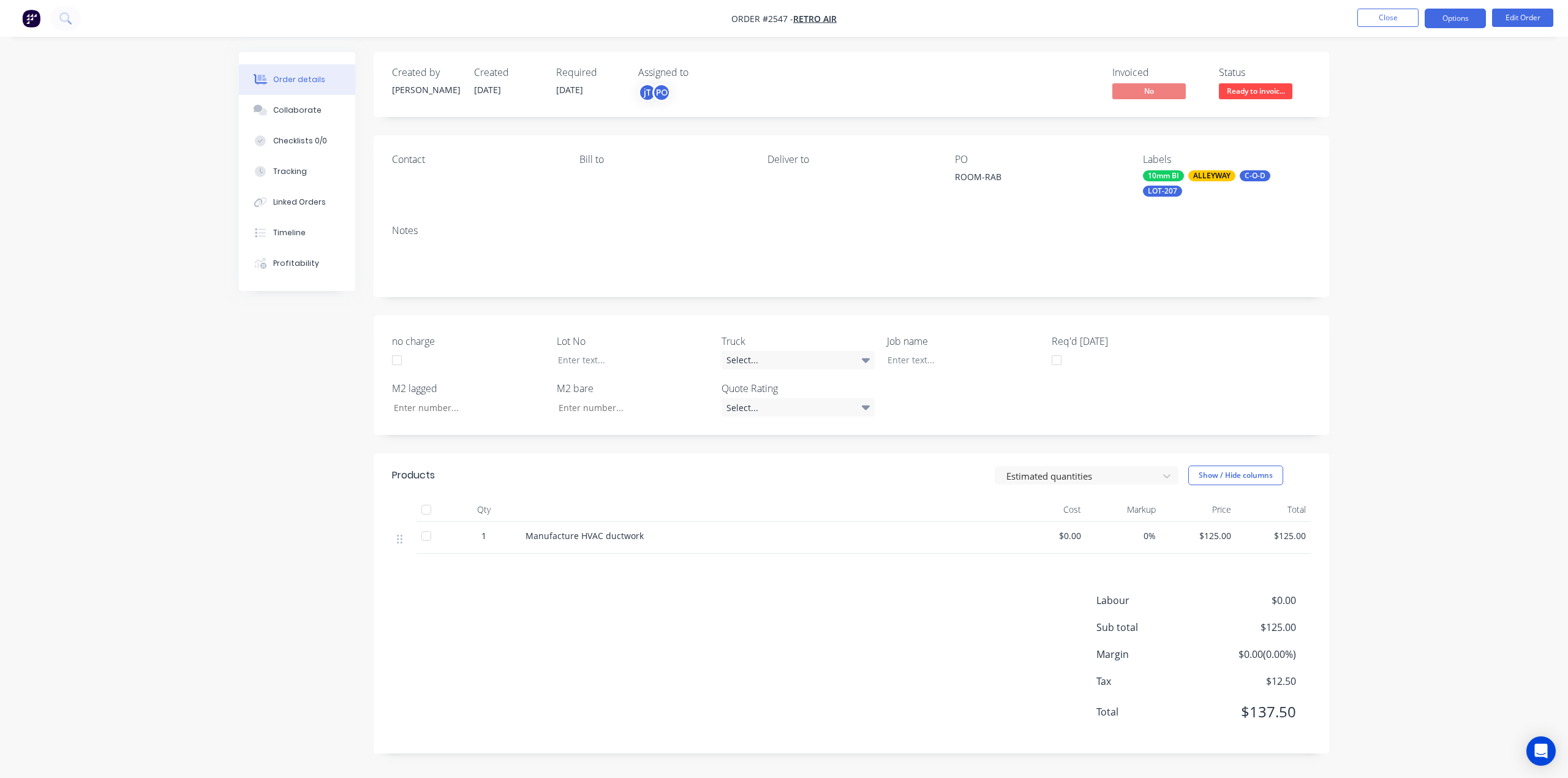
click at [1446, 23] on button "Options" at bounding box center [1455, 19] width 62 height 20
click at [1386, 77] on div "Invoice" at bounding box center [1418, 74] width 113 height 18
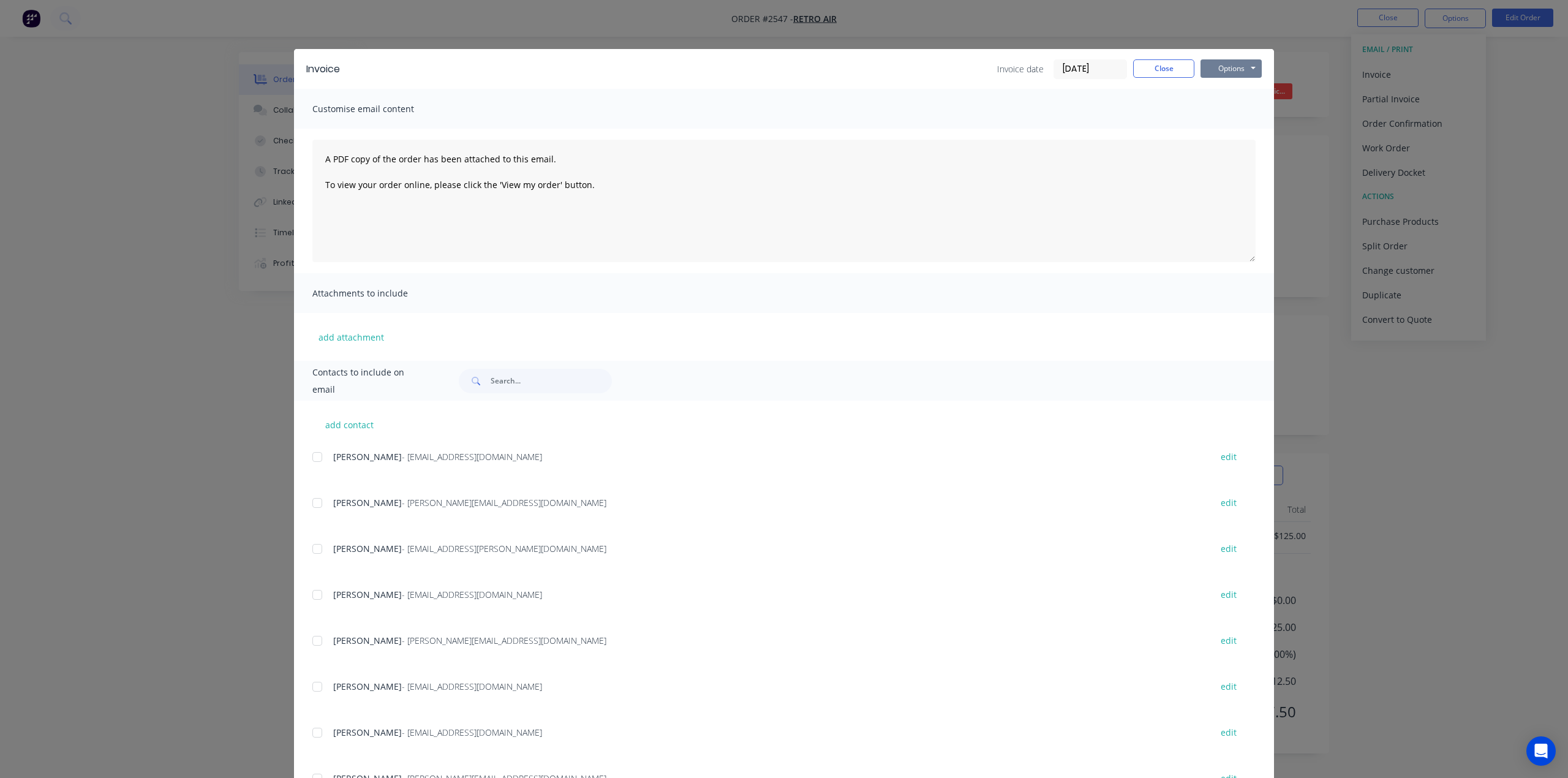
click at [1215, 64] on button "Options" at bounding box center [1230, 69] width 62 height 19
click at [1223, 106] on button "Print" at bounding box center [1239, 110] width 79 height 21
click at [1169, 70] on button "Close" at bounding box center [1163, 69] width 62 height 19
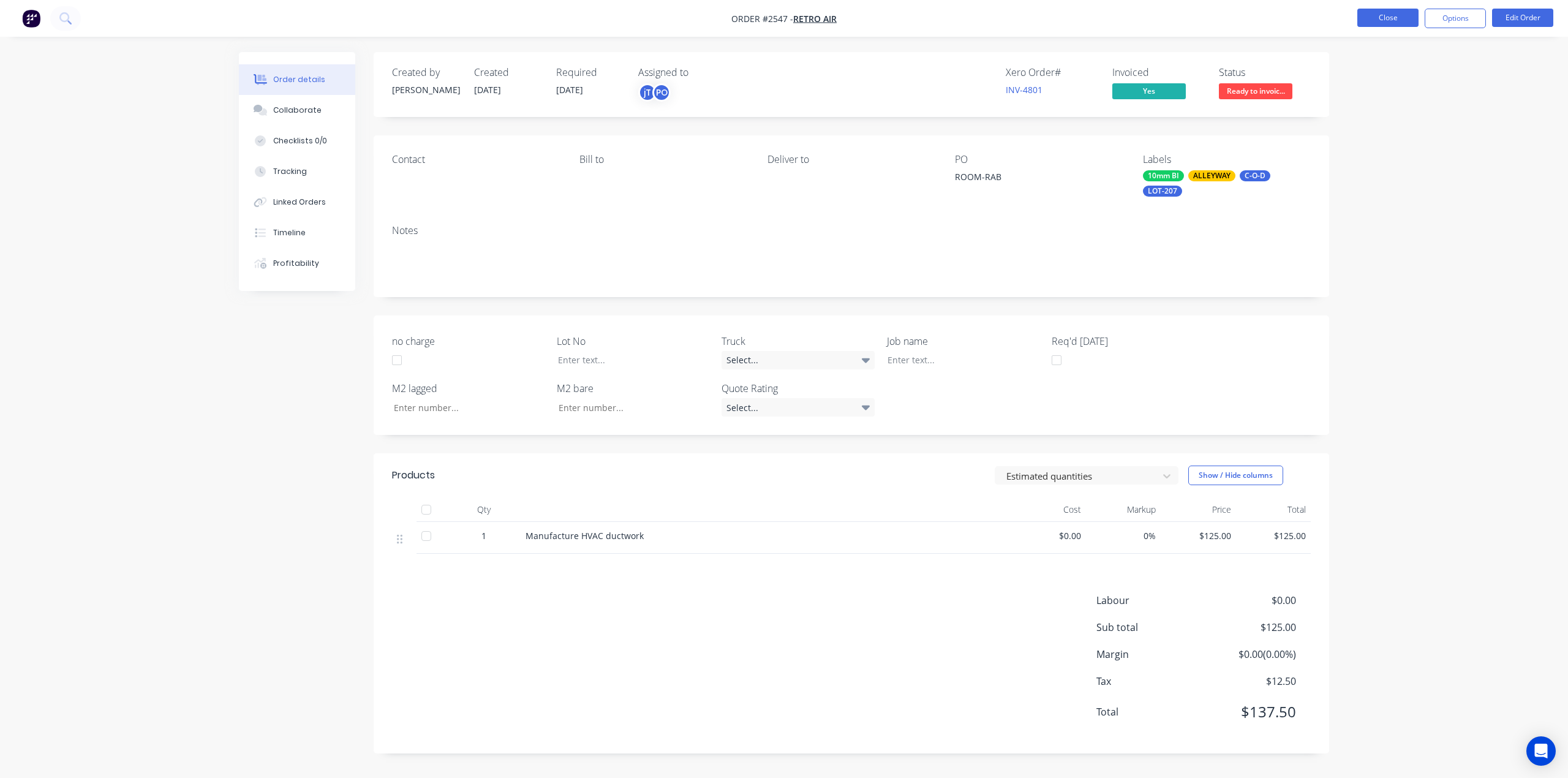
click at [1380, 17] on button "Close" at bounding box center [1388, 18] width 62 height 19
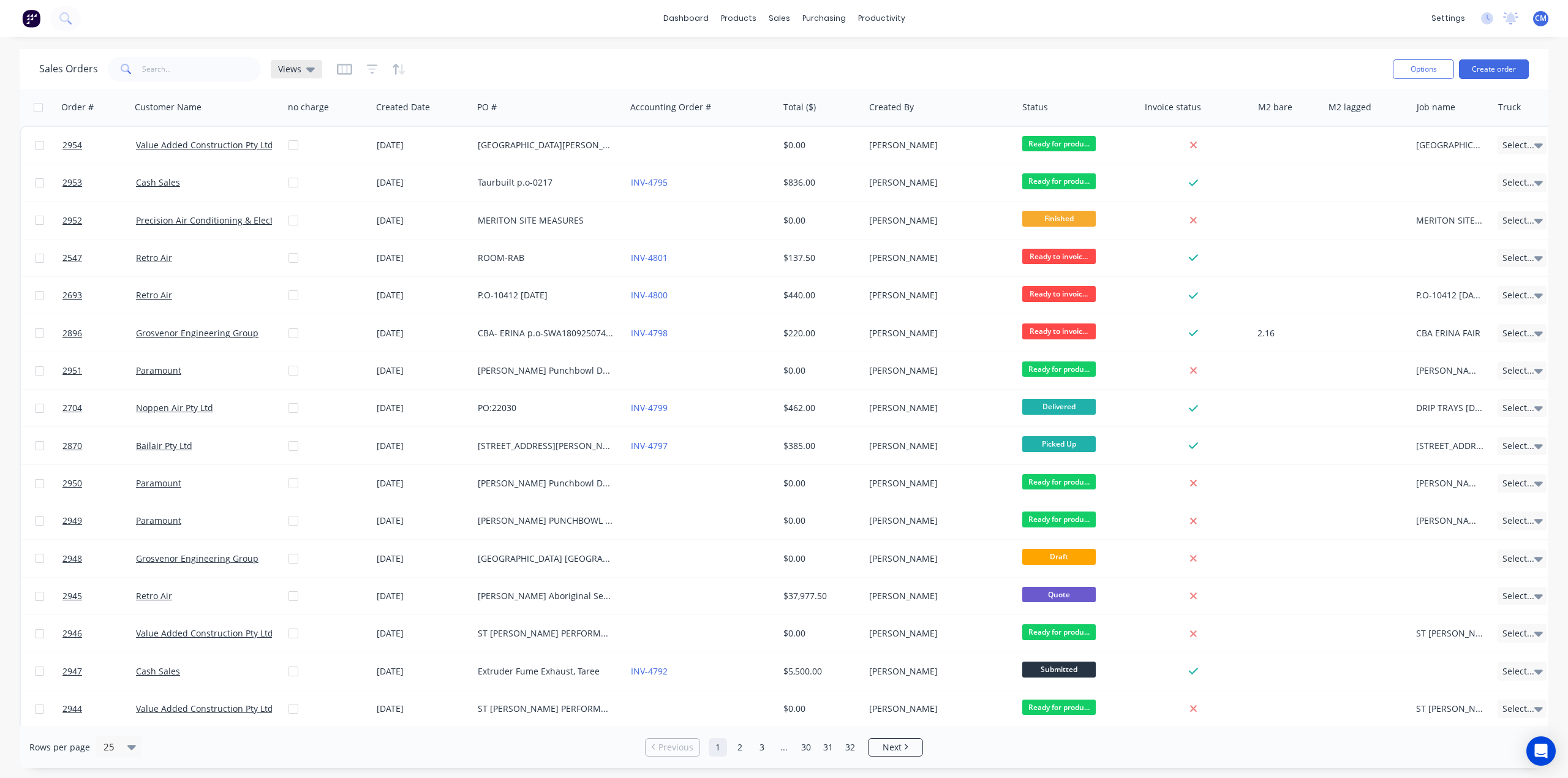
click at [299, 73] on div "Views" at bounding box center [296, 69] width 37 height 11
click at [325, 224] on button "Invoicing required" at bounding box center [344, 222] width 139 height 14
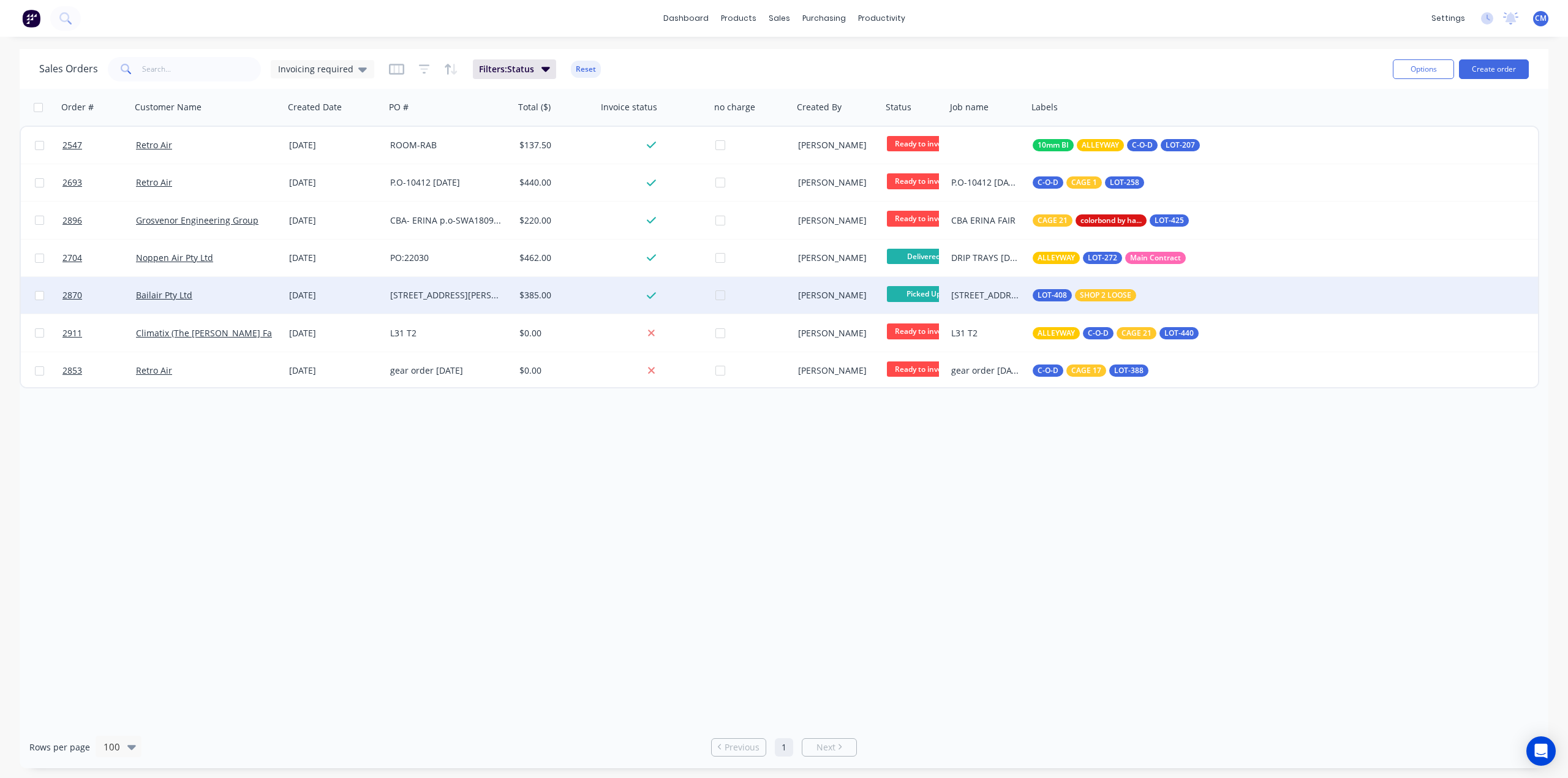
click at [37, 294] on input "checkbox" at bounding box center [39, 296] width 9 height 9
checkbox input "true"
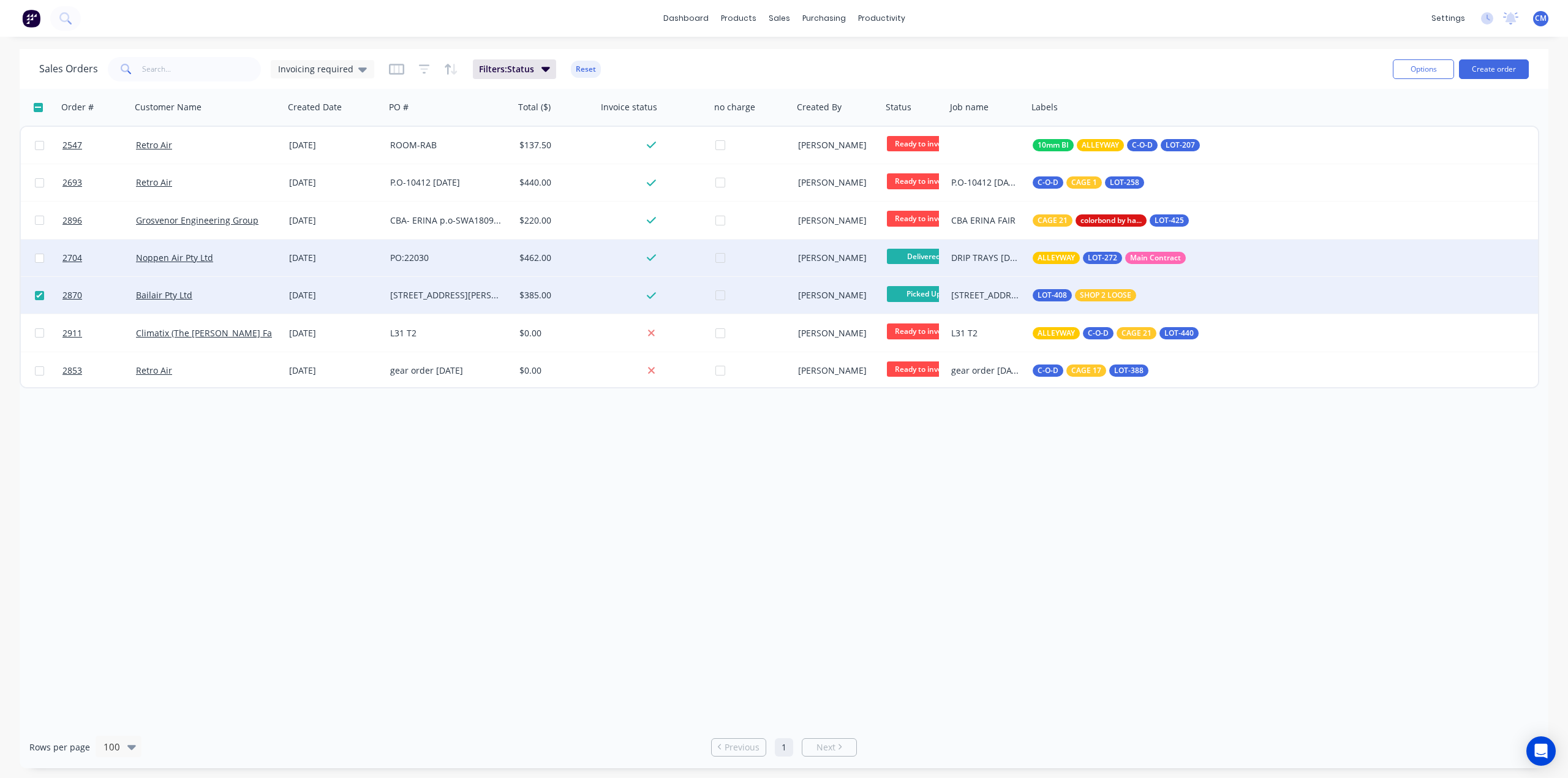
click at [40, 255] on input "checkbox" at bounding box center [39, 258] width 9 height 9
checkbox input "true"
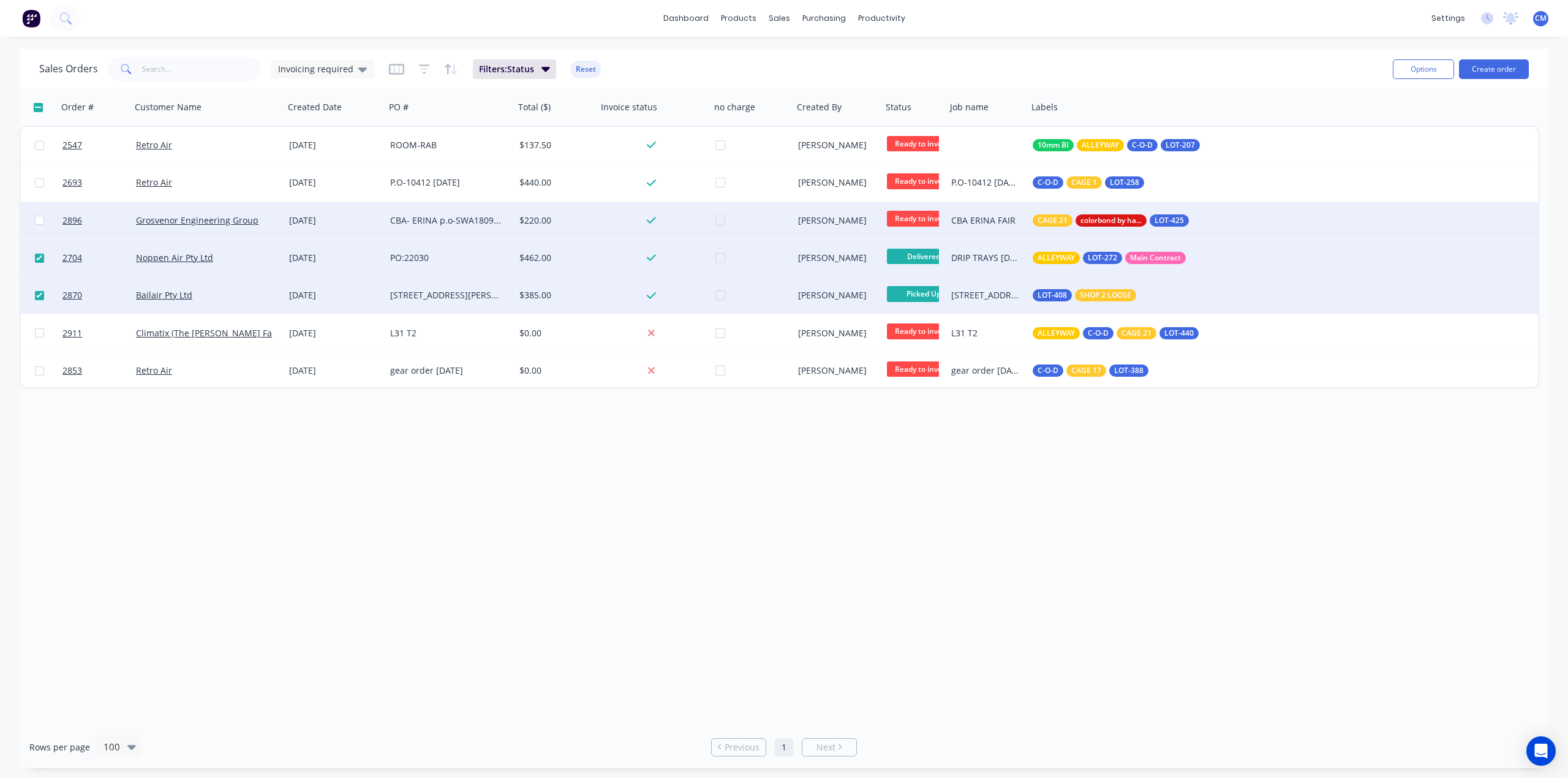
click at [38, 215] on input "checkbox" at bounding box center [39, 220] width 9 height 9
checkbox input "true"
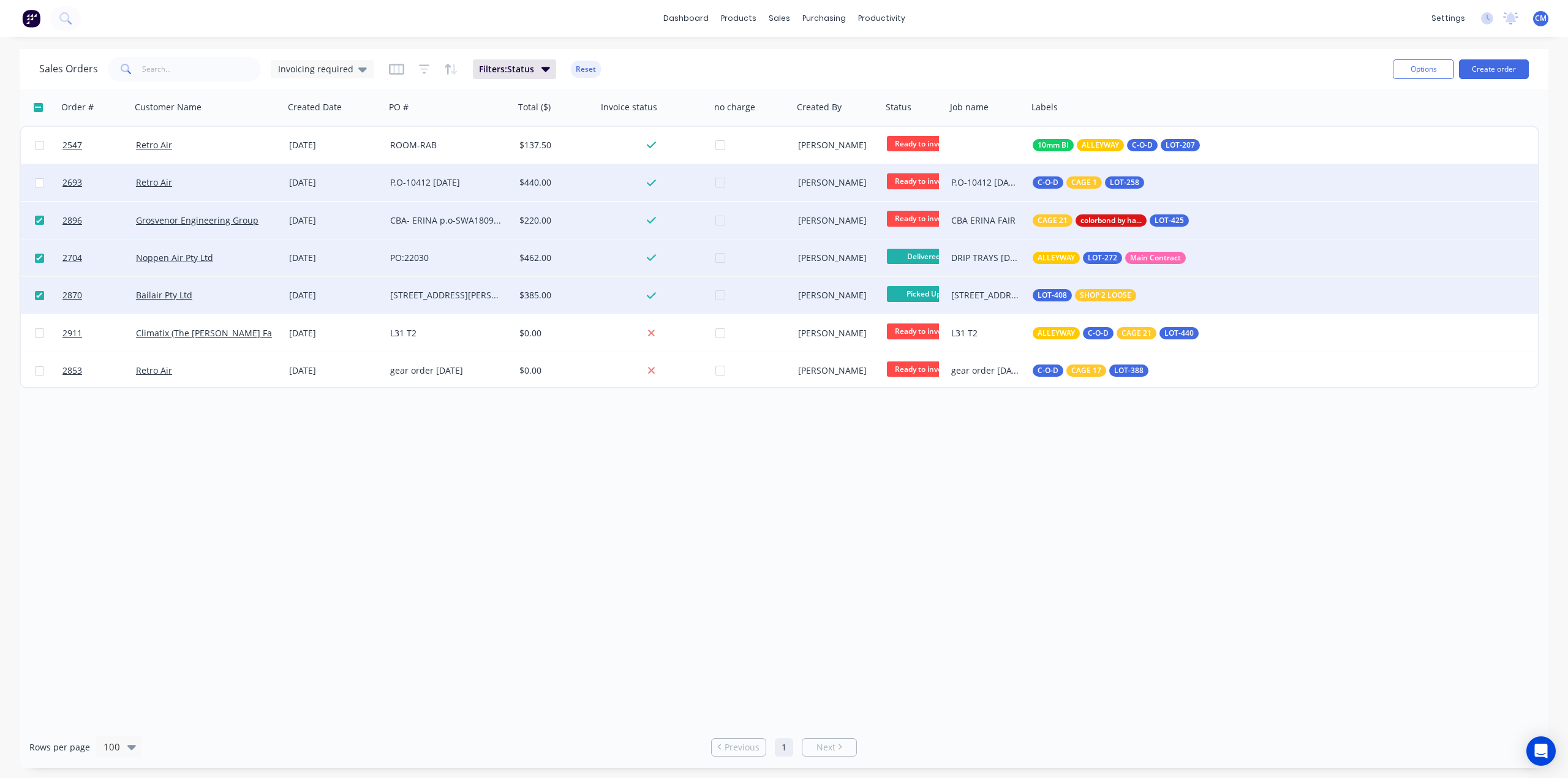
click at [38, 184] on input "checkbox" at bounding box center [39, 183] width 9 height 9
checkbox input "true"
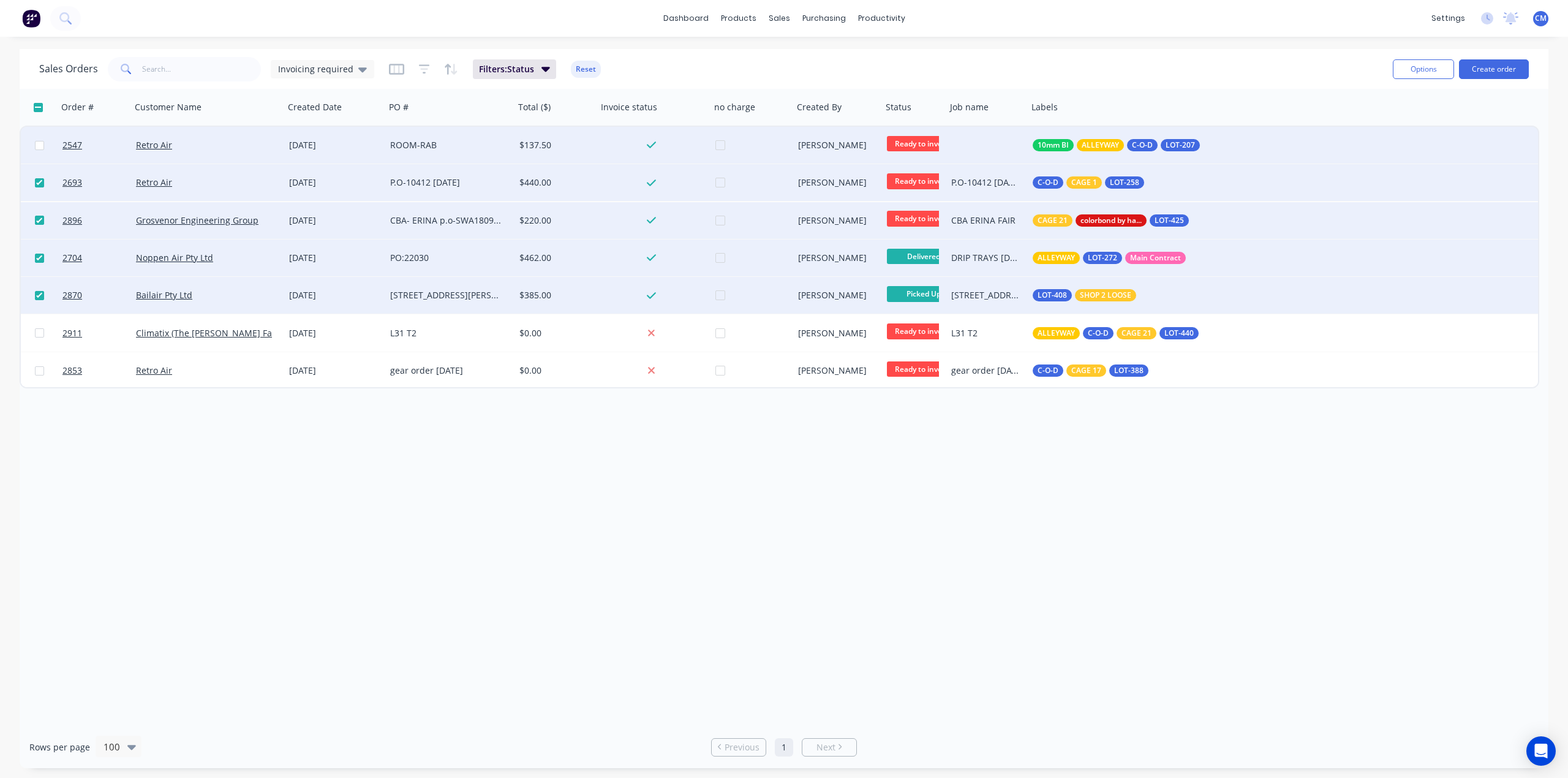
click at [38, 146] on input "checkbox" at bounding box center [39, 146] width 9 height 9
checkbox input "true"
click at [1433, 65] on button "Options" at bounding box center [1423, 70] width 62 height 20
click at [1348, 126] on div "Archive" at bounding box center [1387, 125] width 113 height 18
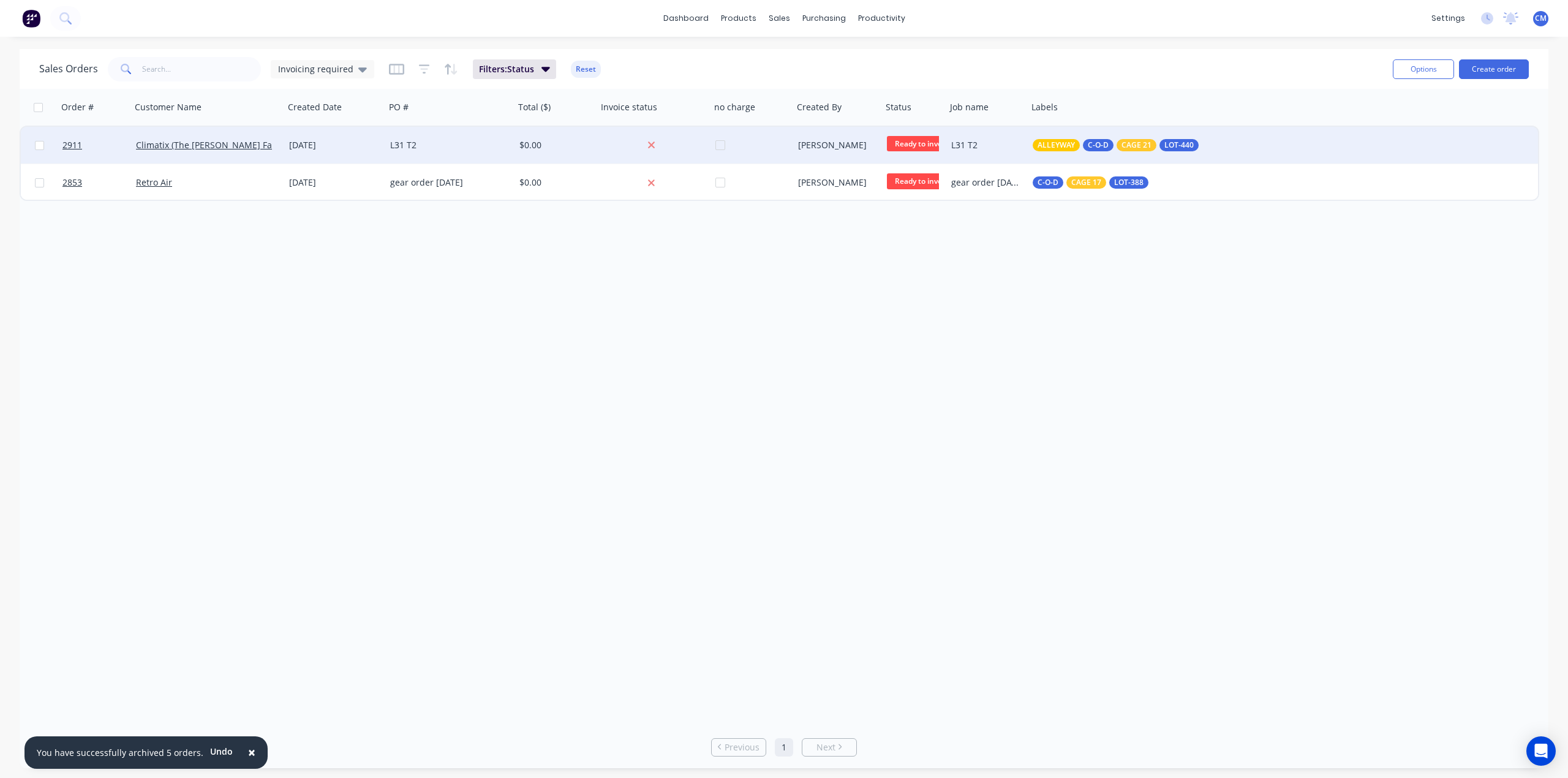
drag, startPoint x: 35, startPoint y: 145, endPoint x: 40, endPoint y: 162, distance: 17.7
click at [35, 144] on input "checkbox" at bounding box center [39, 146] width 9 height 9
checkbox input "true"
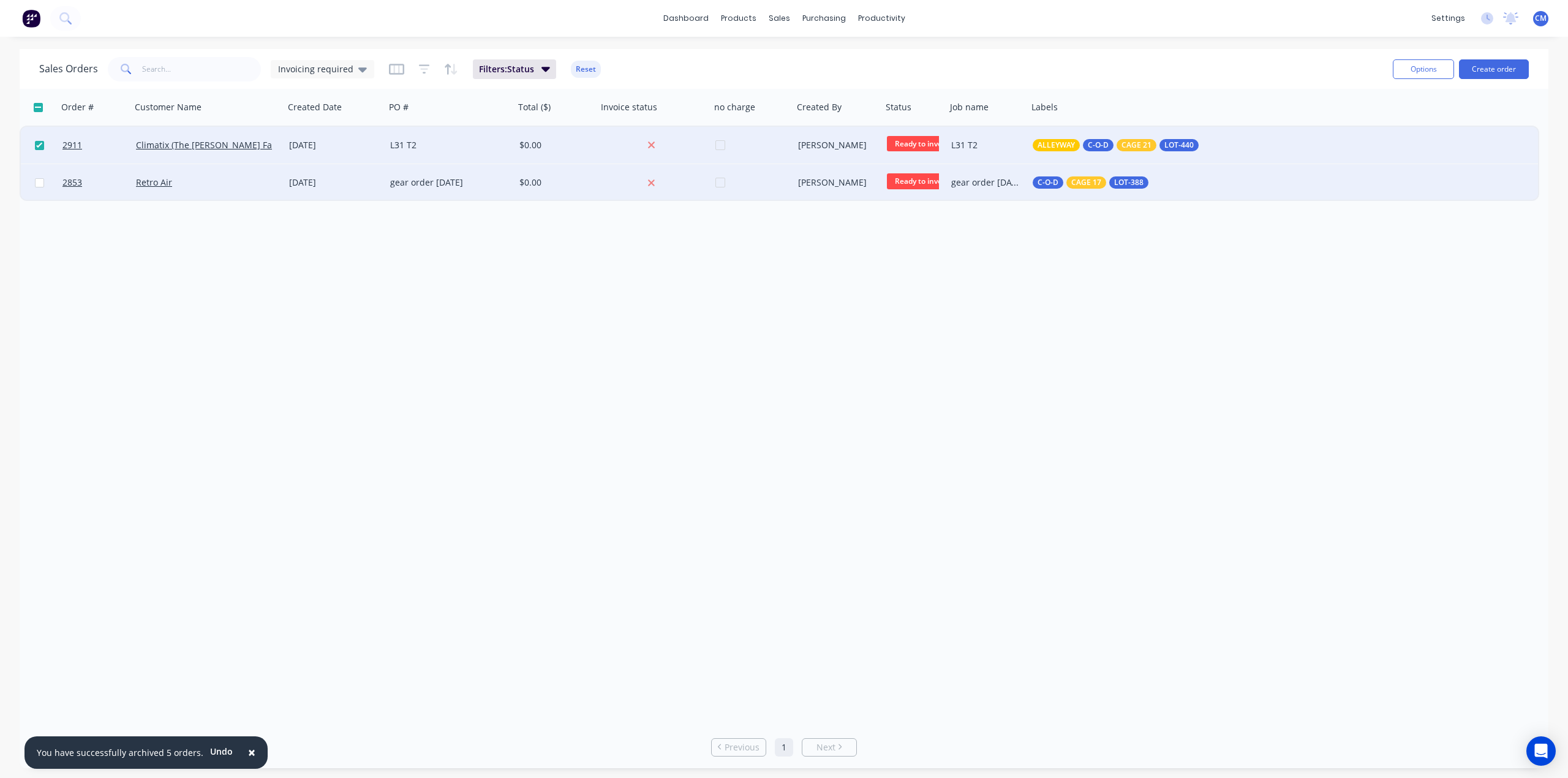
click at [39, 181] on input "checkbox" at bounding box center [39, 183] width 9 height 9
checkbox input "true"
click at [1422, 64] on button "Options" at bounding box center [1423, 70] width 62 height 20
click at [1341, 125] on div "Archive" at bounding box center [1387, 125] width 113 height 18
checkbox input "false"
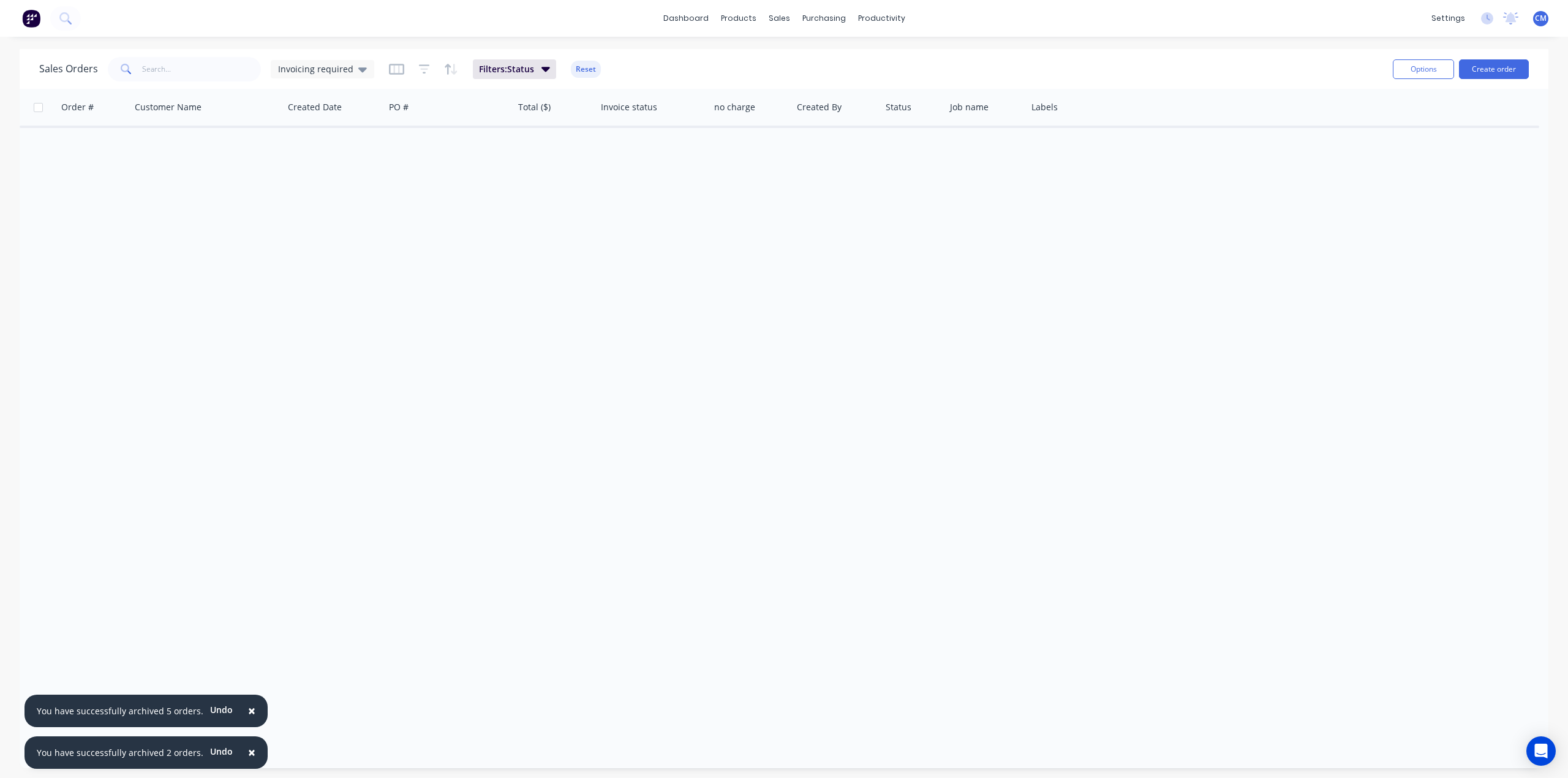
click at [248, 714] on span "×" at bounding box center [252, 710] width 7 height 17
click at [248, 753] on span "×" at bounding box center [252, 752] width 7 height 17
